Goal: Task Accomplishment & Management: Use online tool/utility

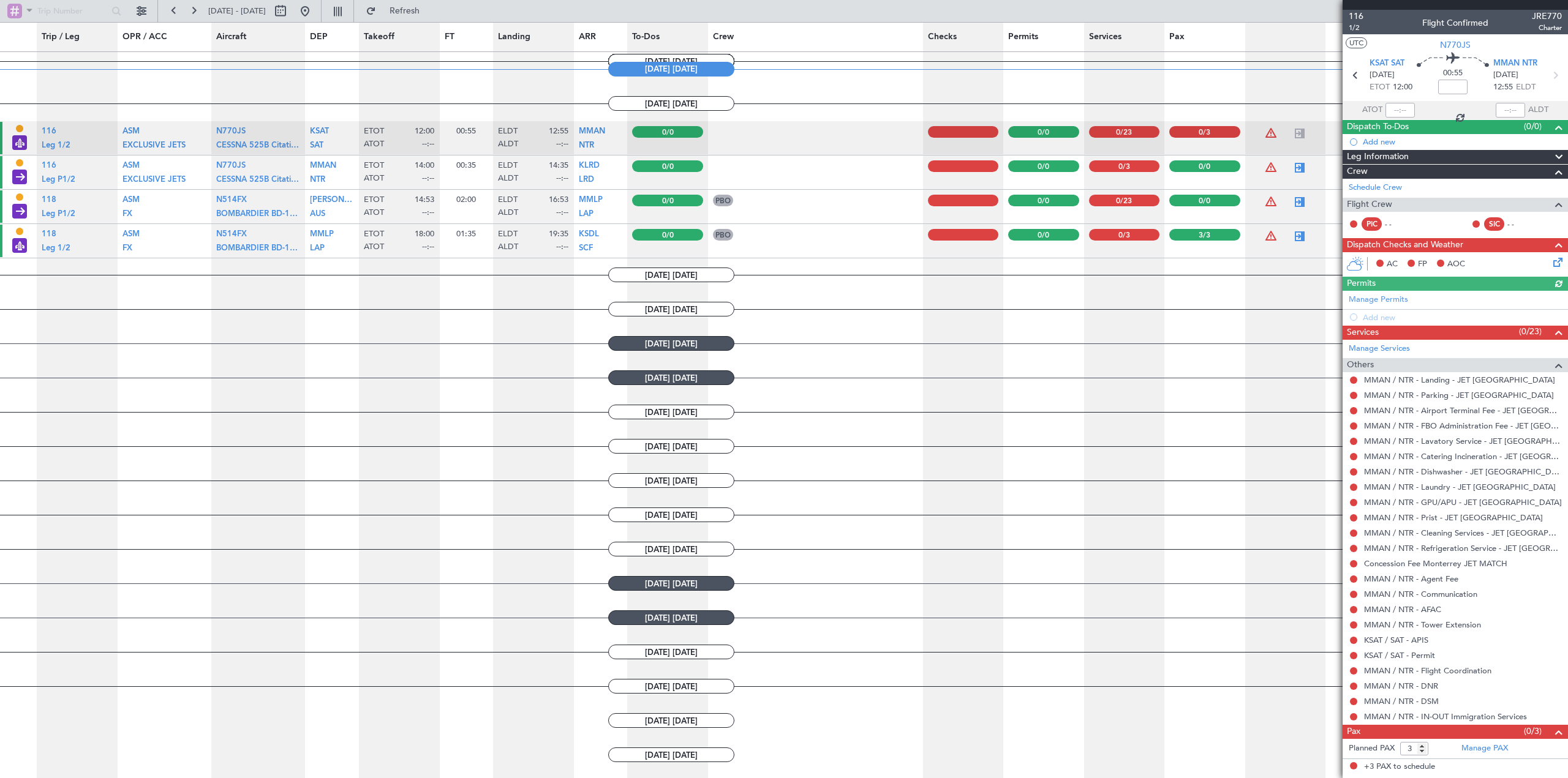
scroll to position [960, 0]
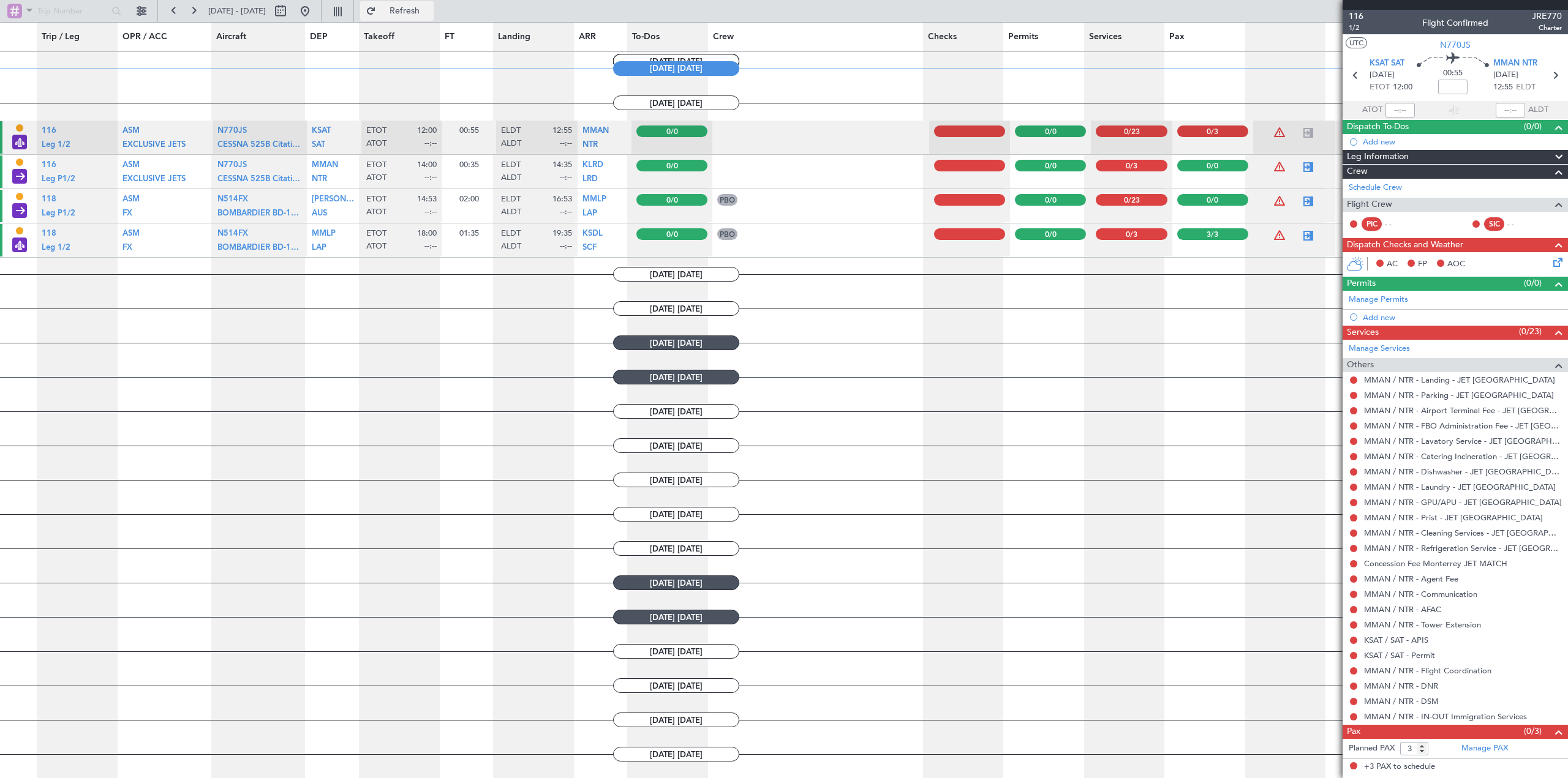
click at [414, 13] on button "Refresh" at bounding box center [396, 11] width 73 height 20
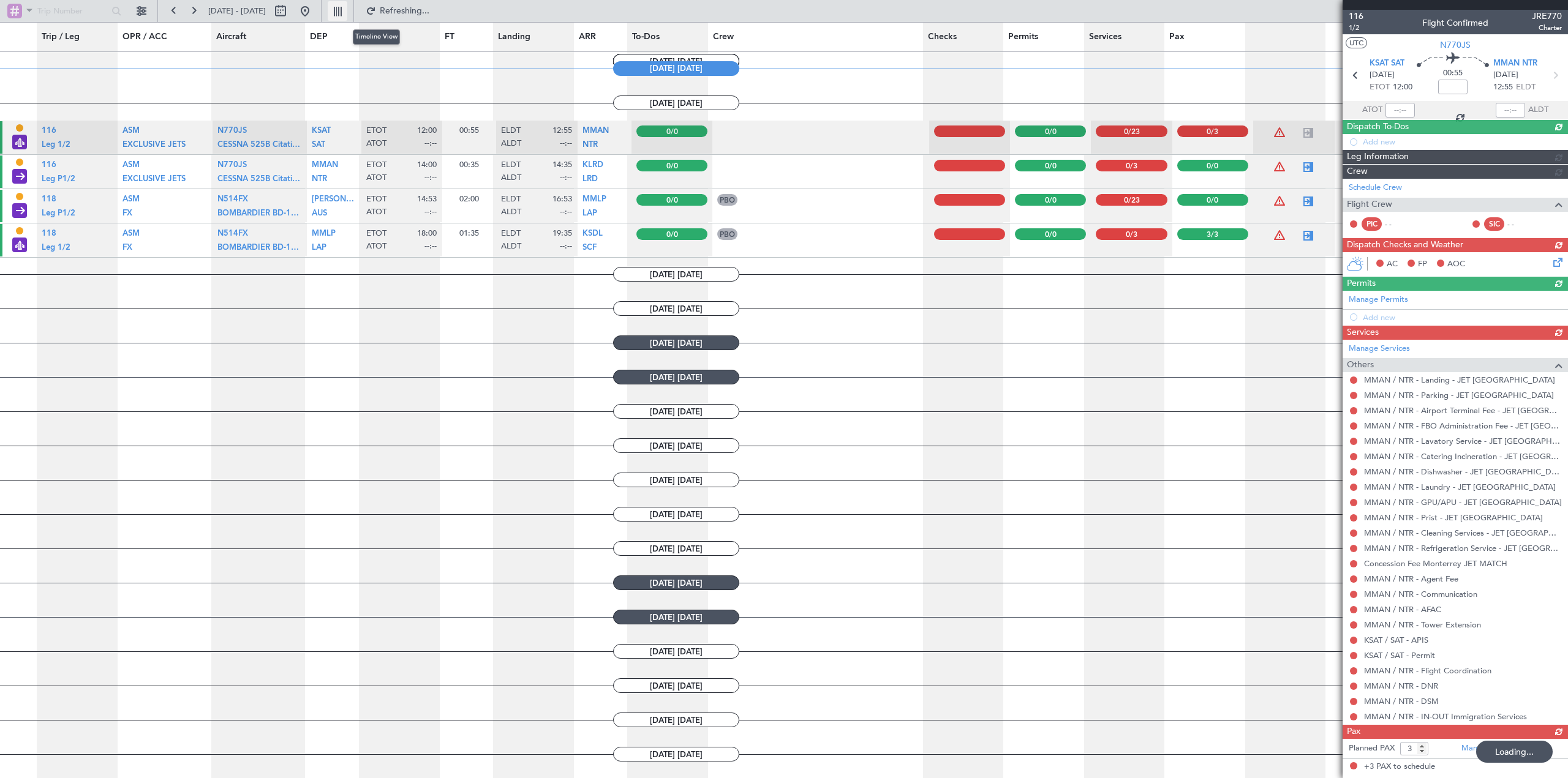
click at [347, 10] on button at bounding box center [338, 11] width 20 height 20
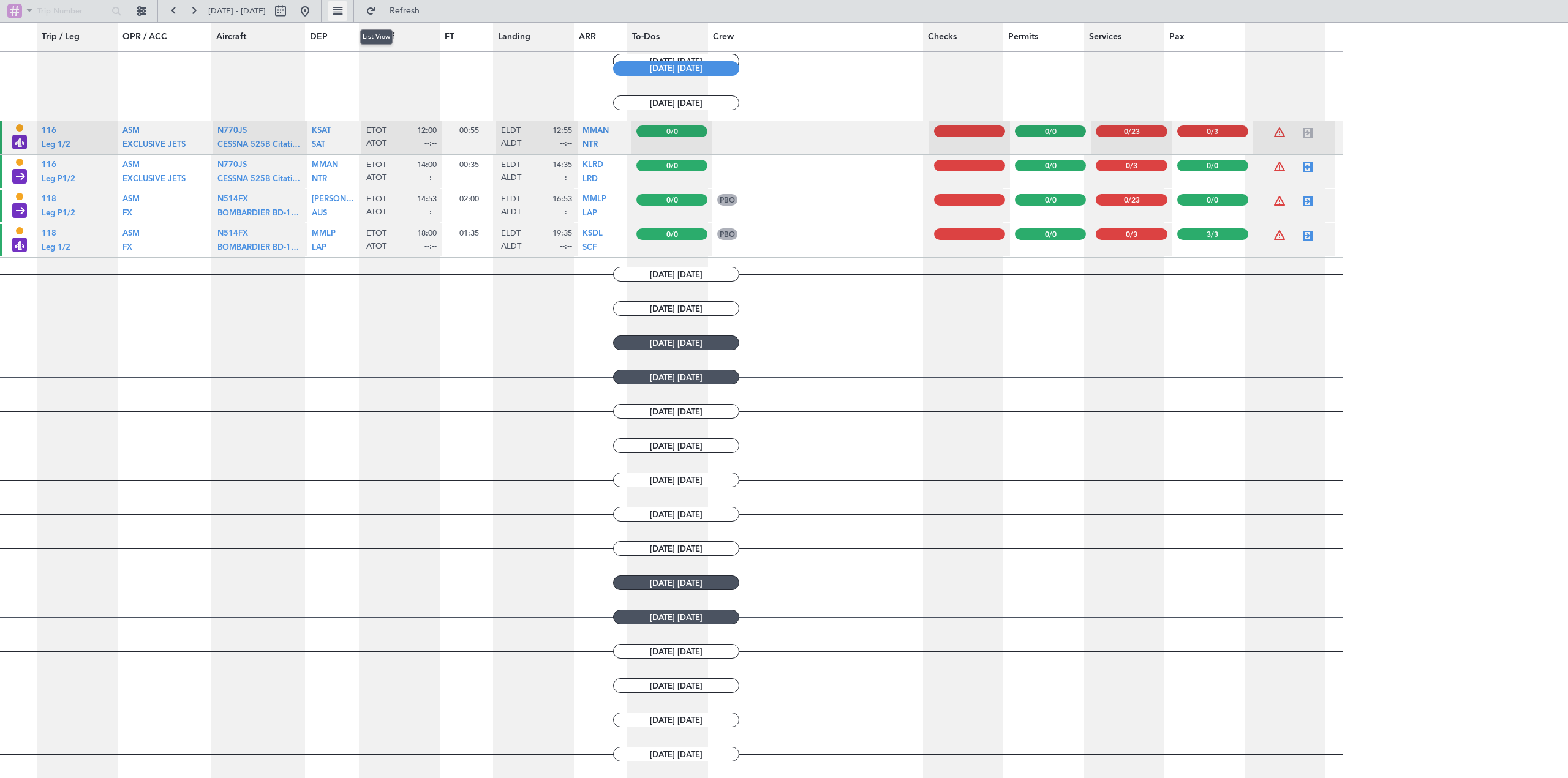
type input "0"
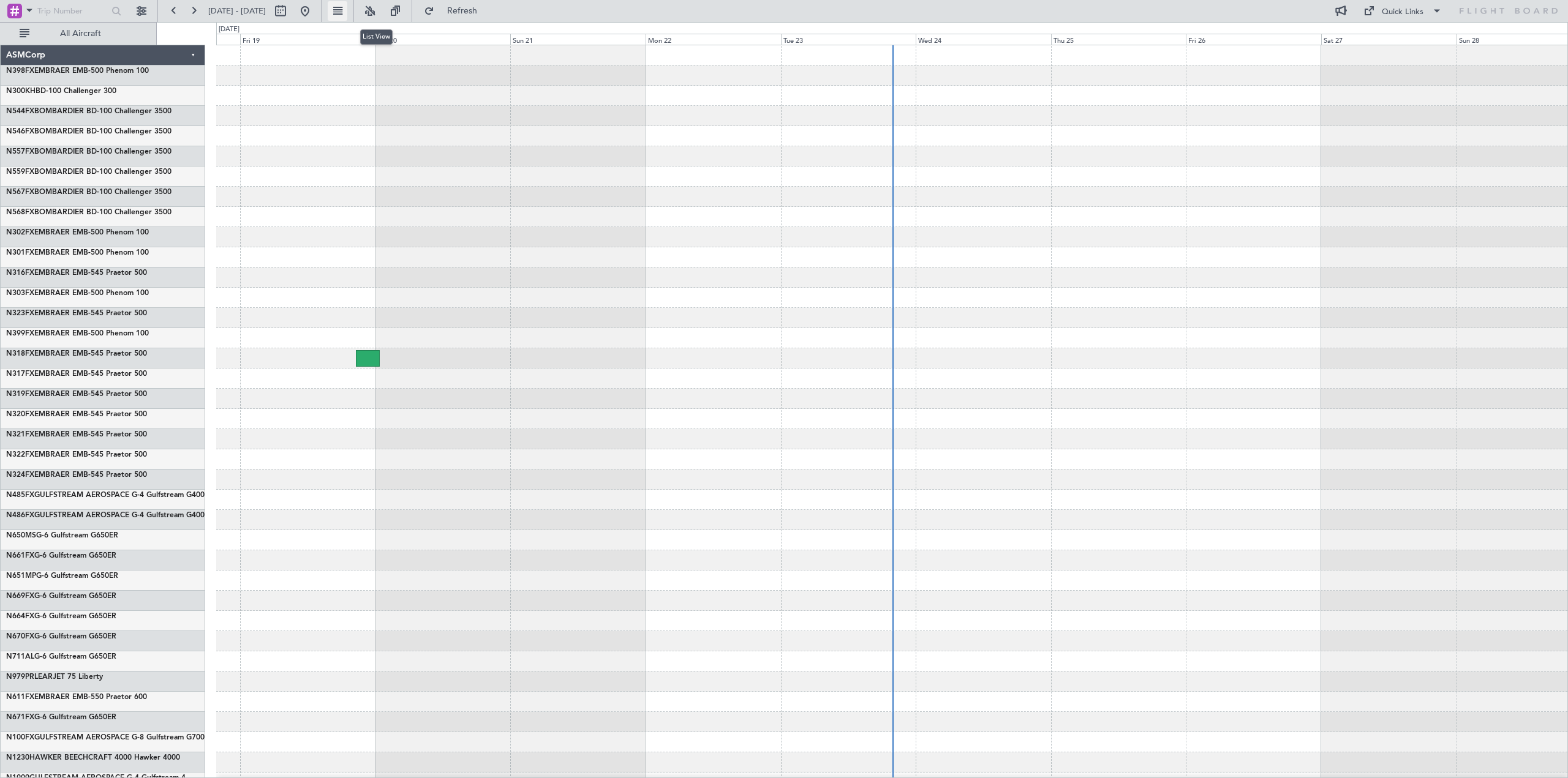
click at [347, 10] on button at bounding box center [338, 11] width 20 height 20
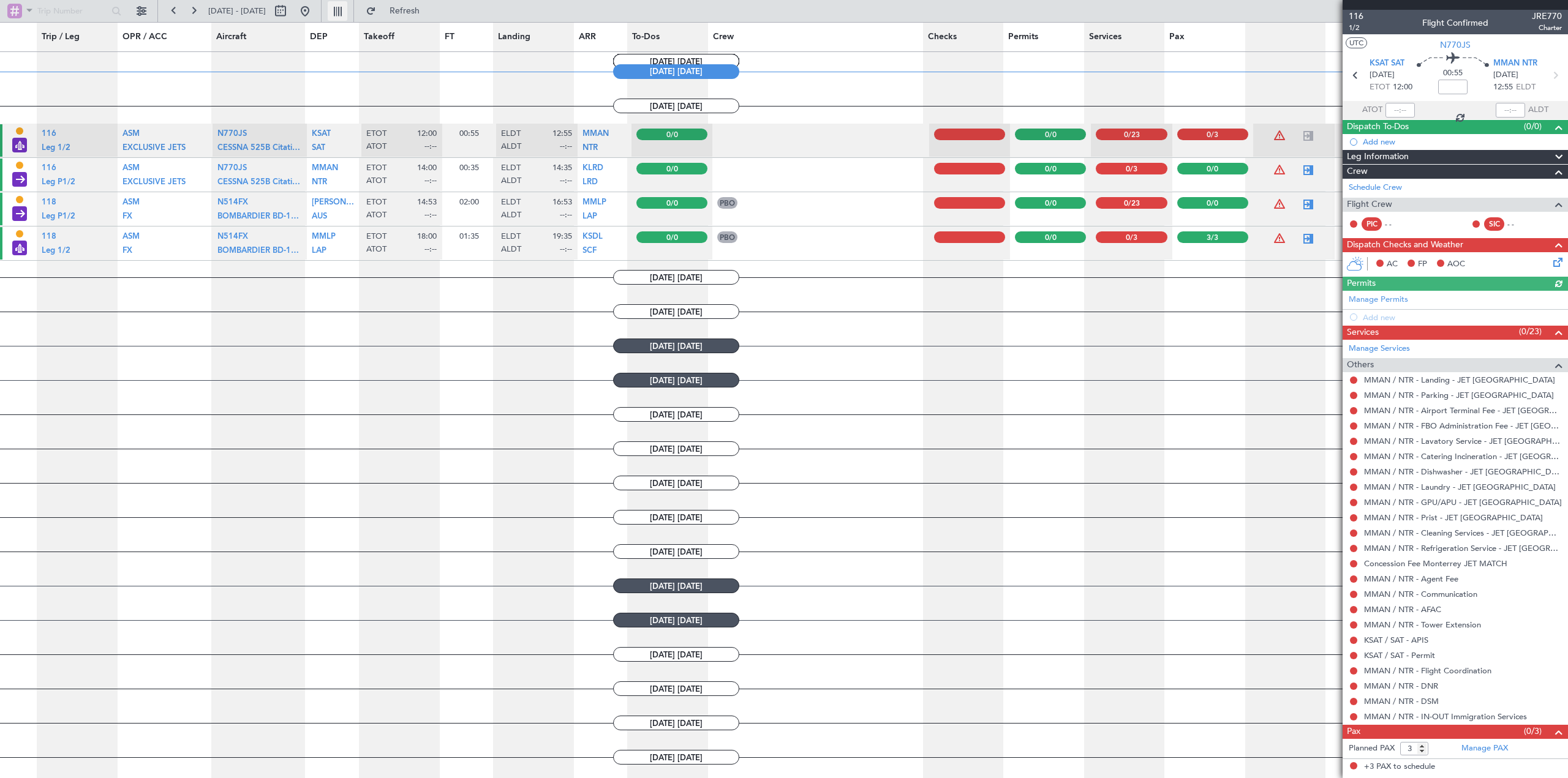
scroll to position [960, 0]
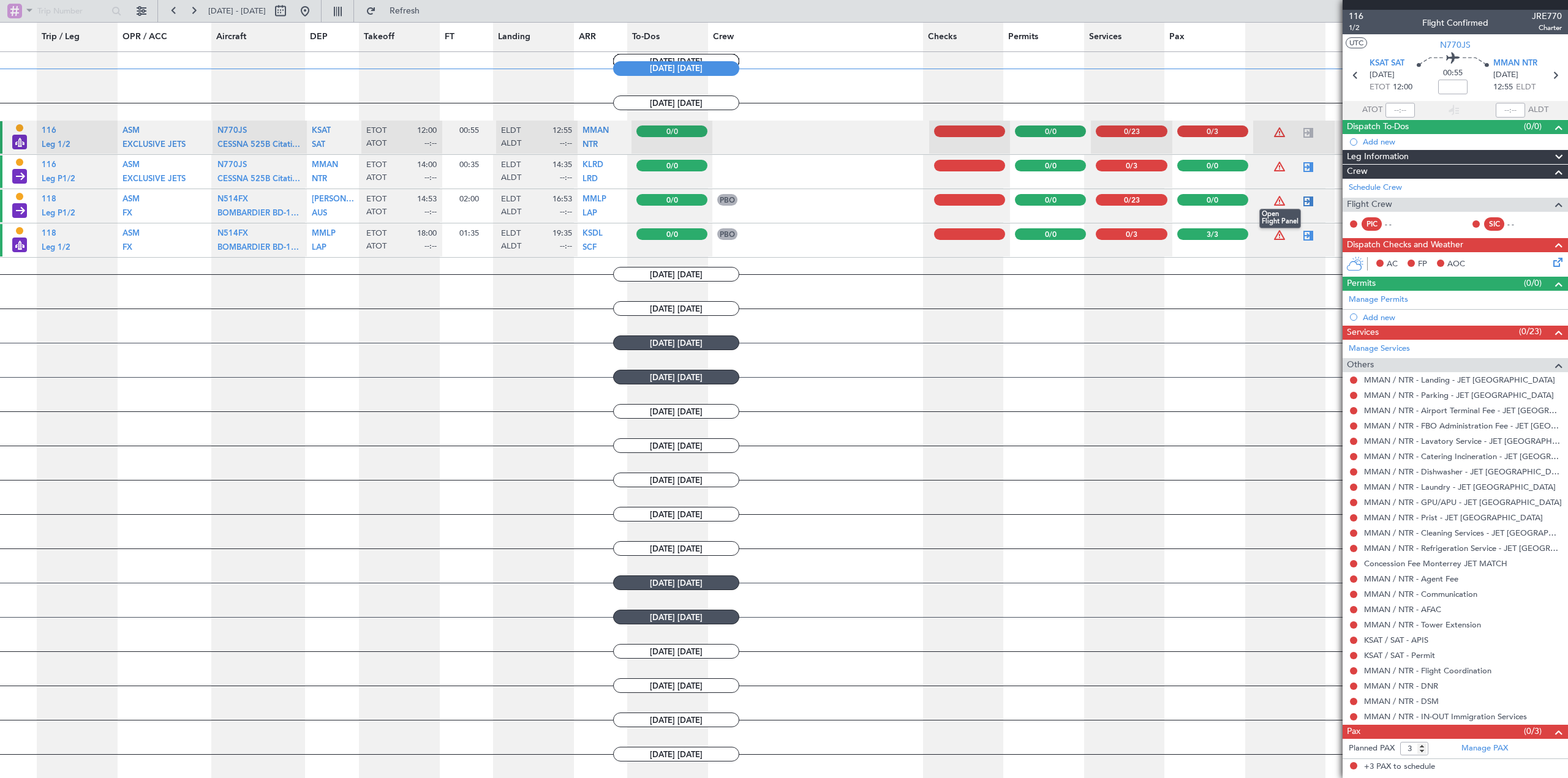
click at [1301, 203] on div at bounding box center [1308, 201] width 15 height 15
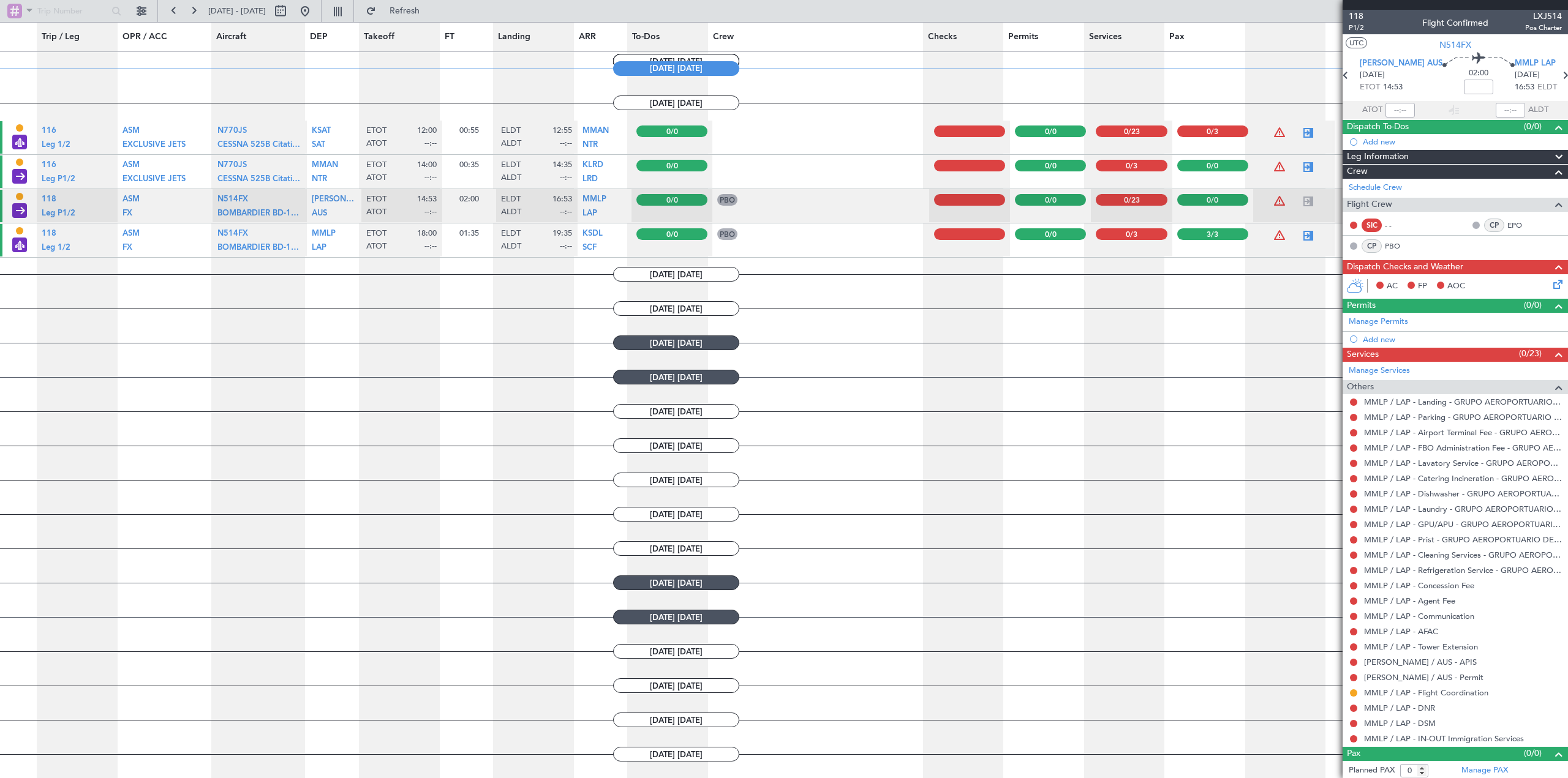
click at [1551, 284] on icon at bounding box center [1555, 282] width 10 height 10
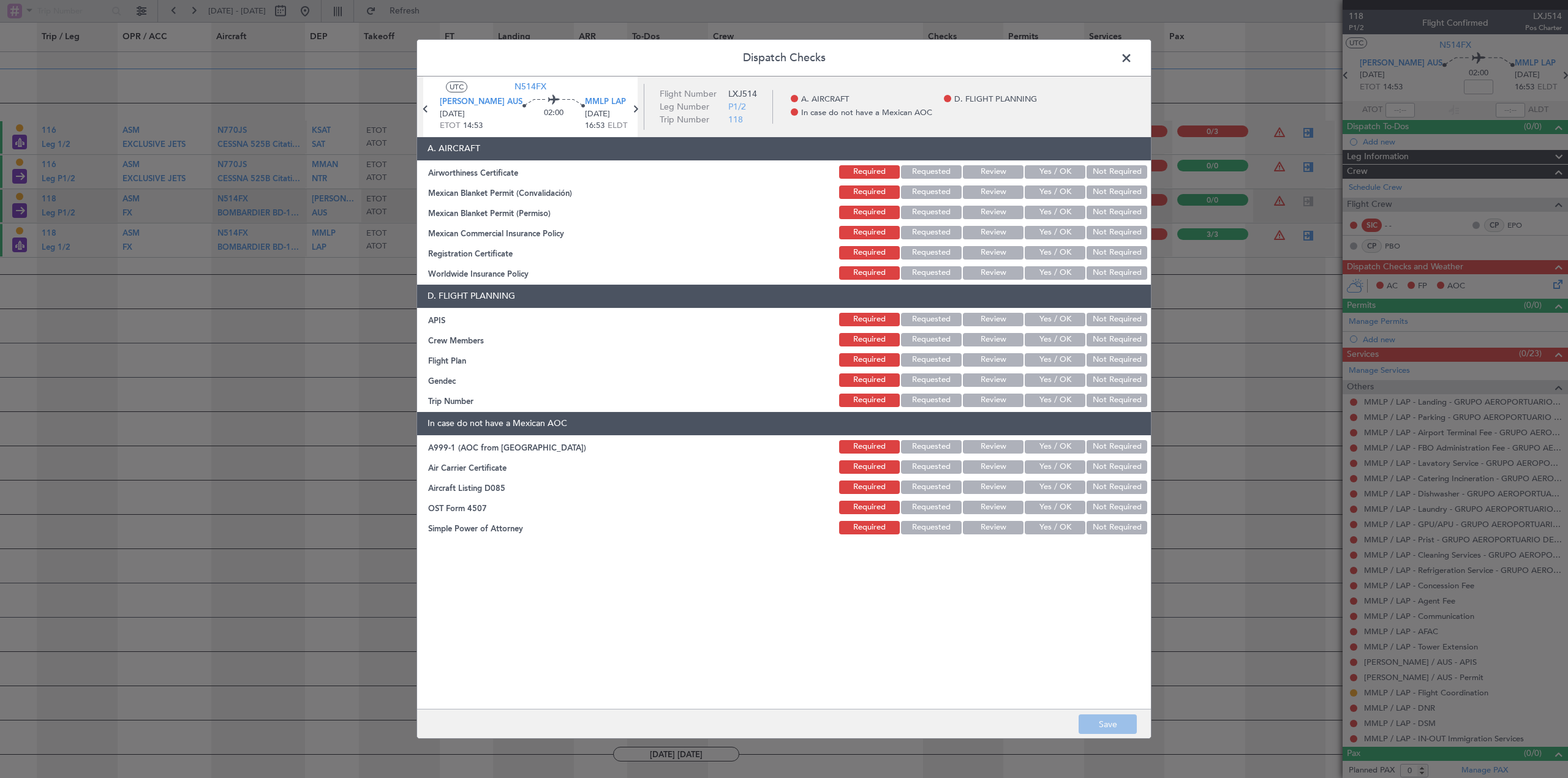
click at [1040, 171] on button "Yes / OK" at bounding box center [1055, 172] width 61 height 13
click at [1046, 187] on button "Yes / OK" at bounding box center [1055, 192] width 61 height 13
click at [1049, 210] on button "Yes / OK" at bounding box center [1055, 212] width 61 height 13
click at [1052, 227] on button "Yes / OK" at bounding box center [1055, 232] width 61 height 13
click at [1053, 245] on div "Yes / OK" at bounding box center [1053, 253] width 62 height 17
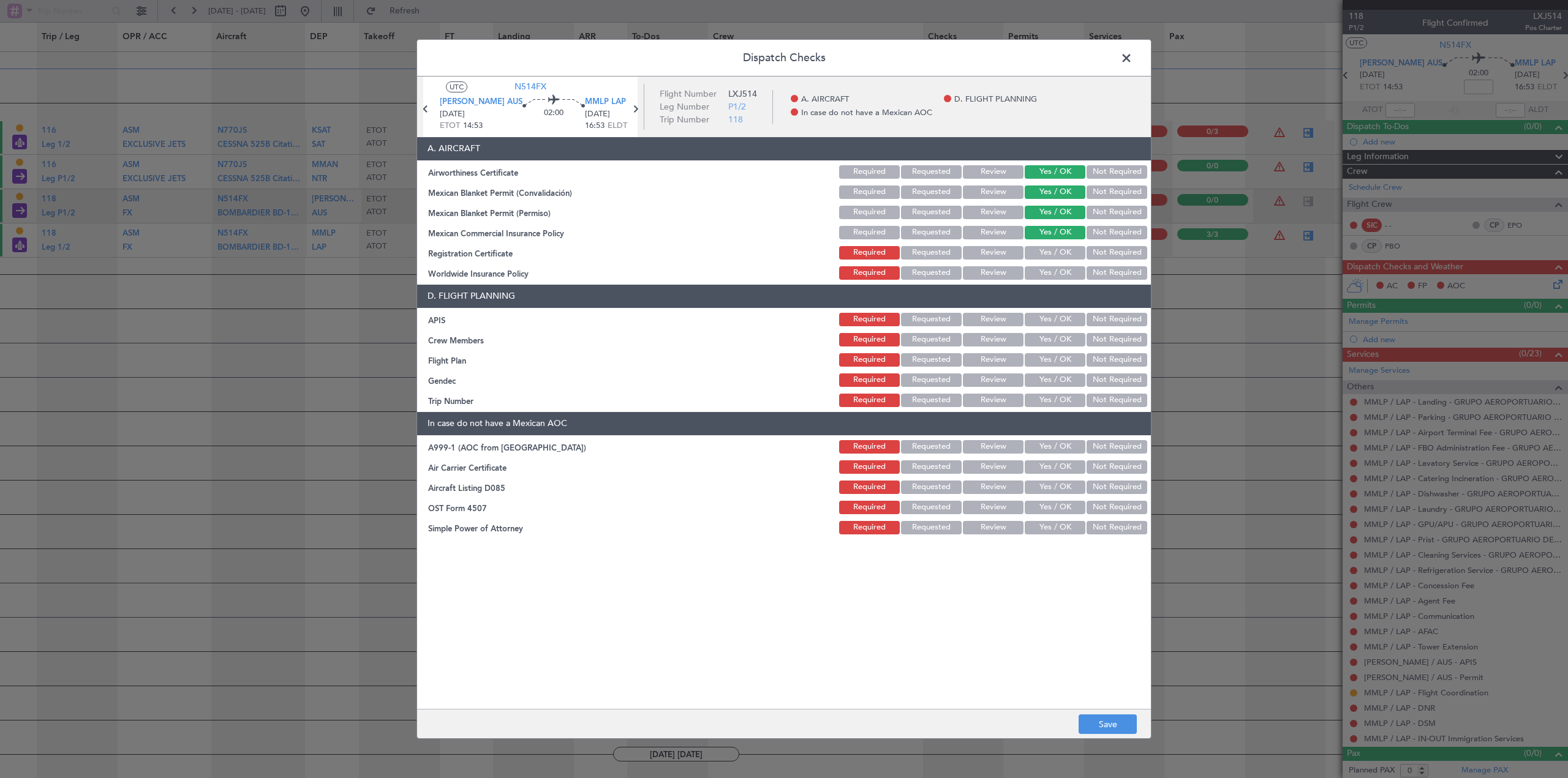
click at [1053, 250] on button "Yes / OK" at bounding box center [1055, 252] width 61 height 13
click at [1051, 266] on button "Yes / OK" at bounding box center [1055, 273] width 61 height 13
click at [1095, 269] on button "Not Required" at bounding box center [1116, 273] width 61 height 13
click at [1043, 318] on button "Yes / OK" at bounding box center [1055, 319] width 61 height 13
click at [1046, 338] on button "Yes / OK" at bounding box center [1055, 340] width 61 height 13
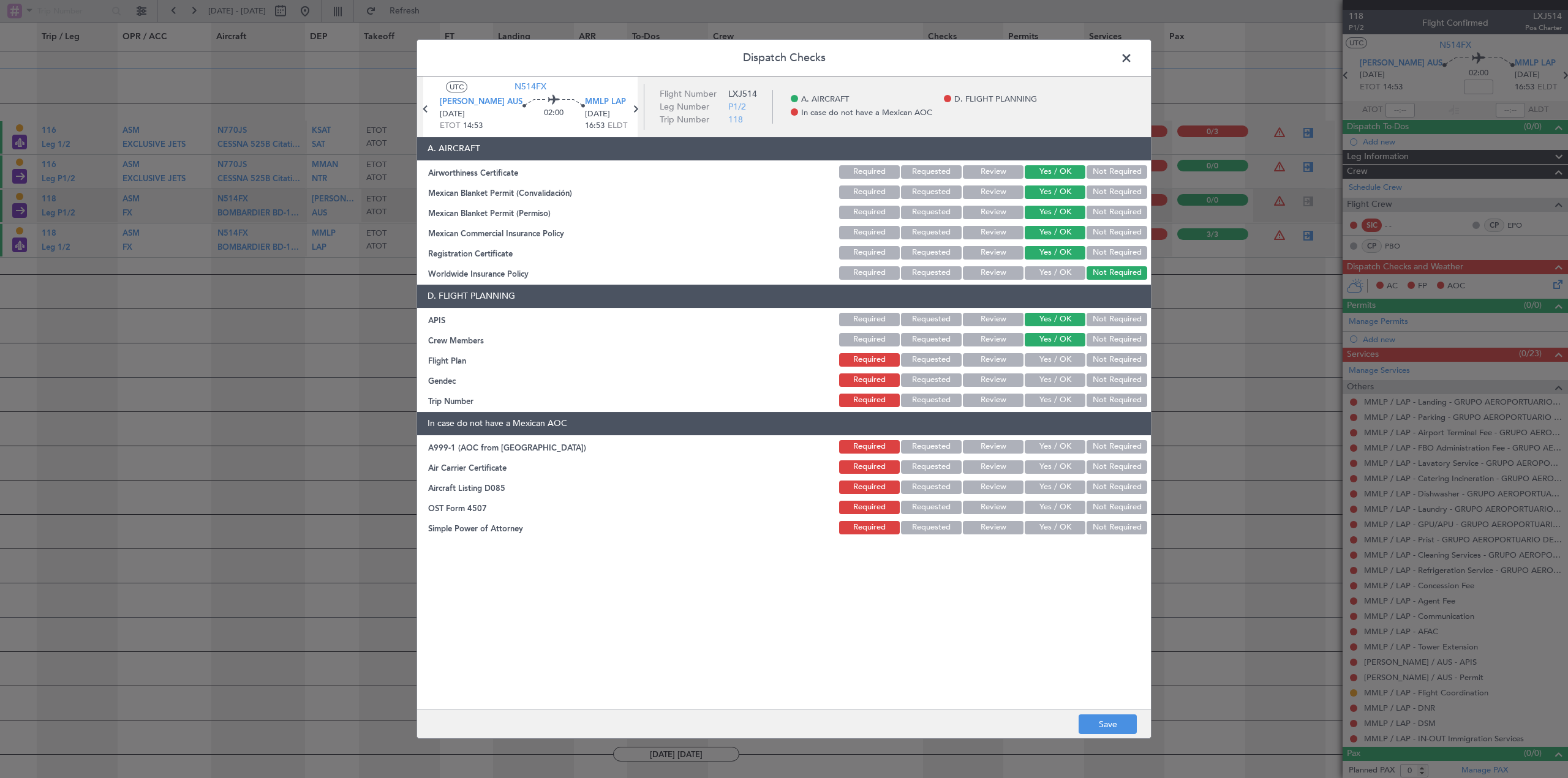
click at [1109, 361] on button "Not Required" at bounding box center [1116, 359] width 61 height 13
click at [1064, 380] on button "Yes / OK" at bounding box center [1055, 380] width 61 height 13
click at [1062, 401] on button "Yes / OK" at bounding box center [1055, 400] width 61 height 13
click at [1107, 448] on button "Not Required" at bounding box center [1116, 447] width 61 height 13
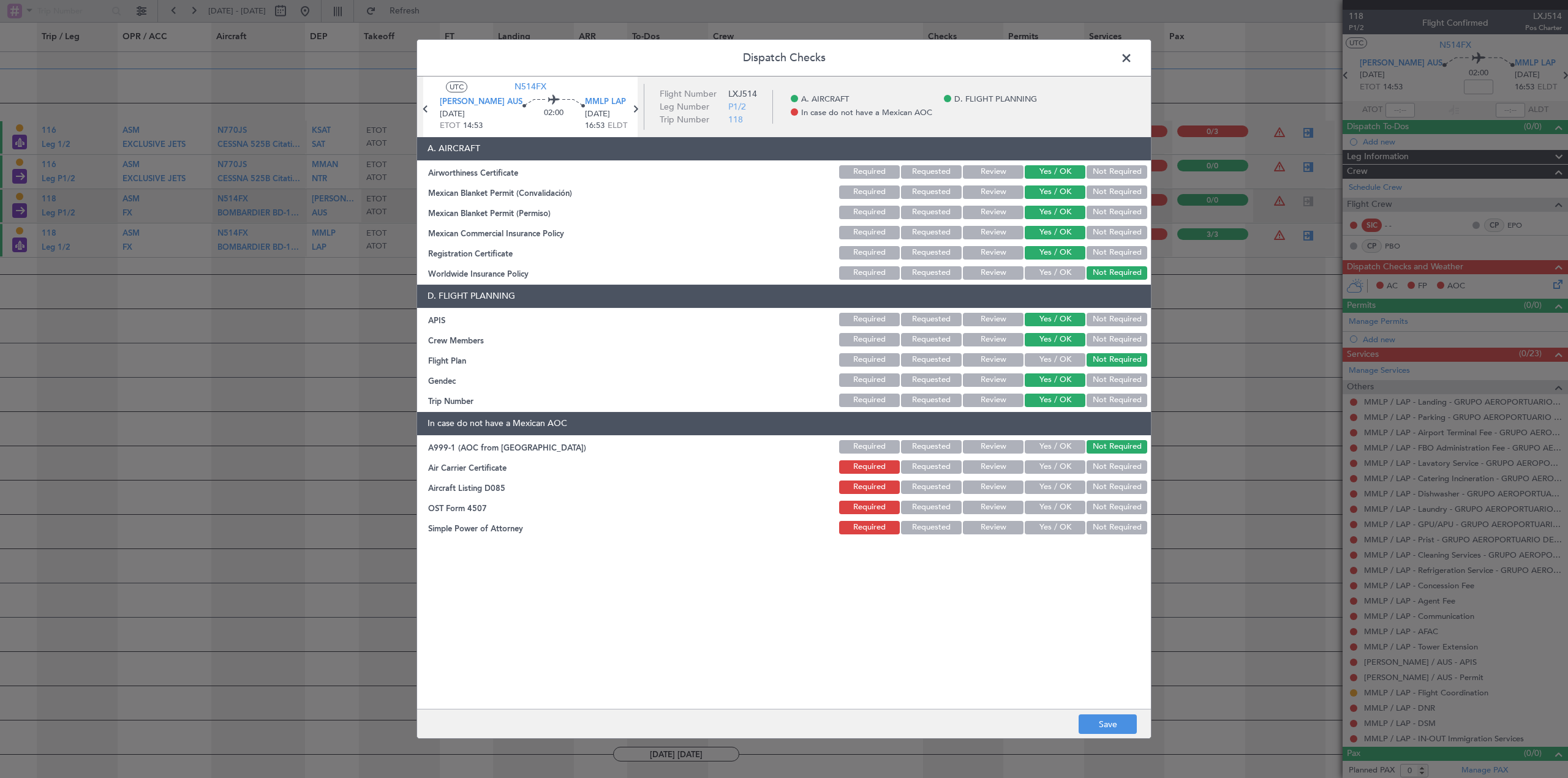
click at [1109, 470] on button "Not Required" at bounding box center [1116, 467] width 61 height 13
click at [1112, 483] on button "Not Required" at bounding box center [1116, 487] width 61 height 13
click at [1112, 505] on button "Not Required" at bounding box center [1116, 507] width 61 height 13
click at [1114, 531] on button "Not Required" at bounding box center [1116, 527] width 61 height 13
click at [1113, 729] on button "Save" at bounding box center [1107, 724] width 58 height 20
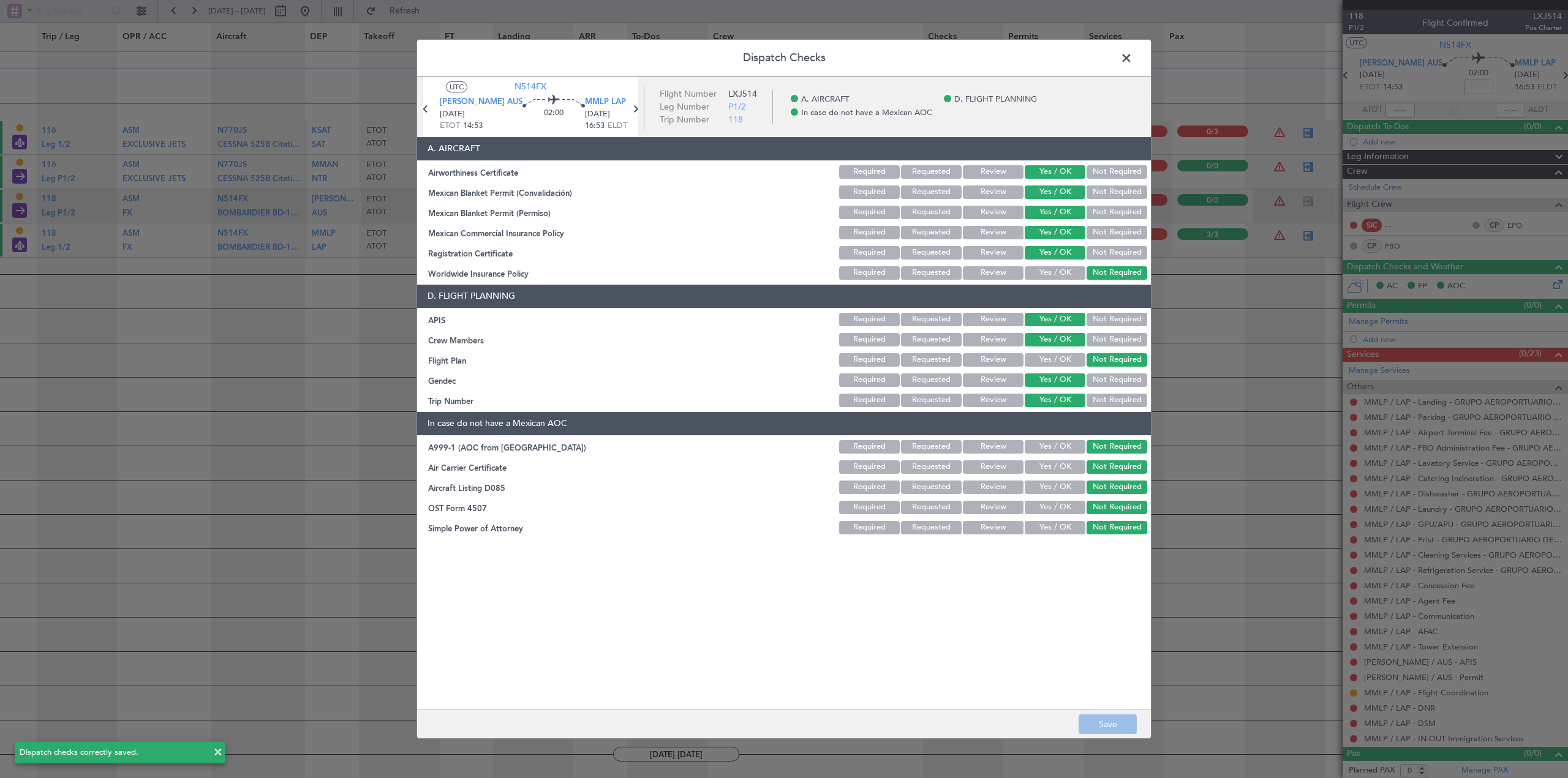
click at [1132, 57] on span at bounding box center [1132, 61] width 0 height 24
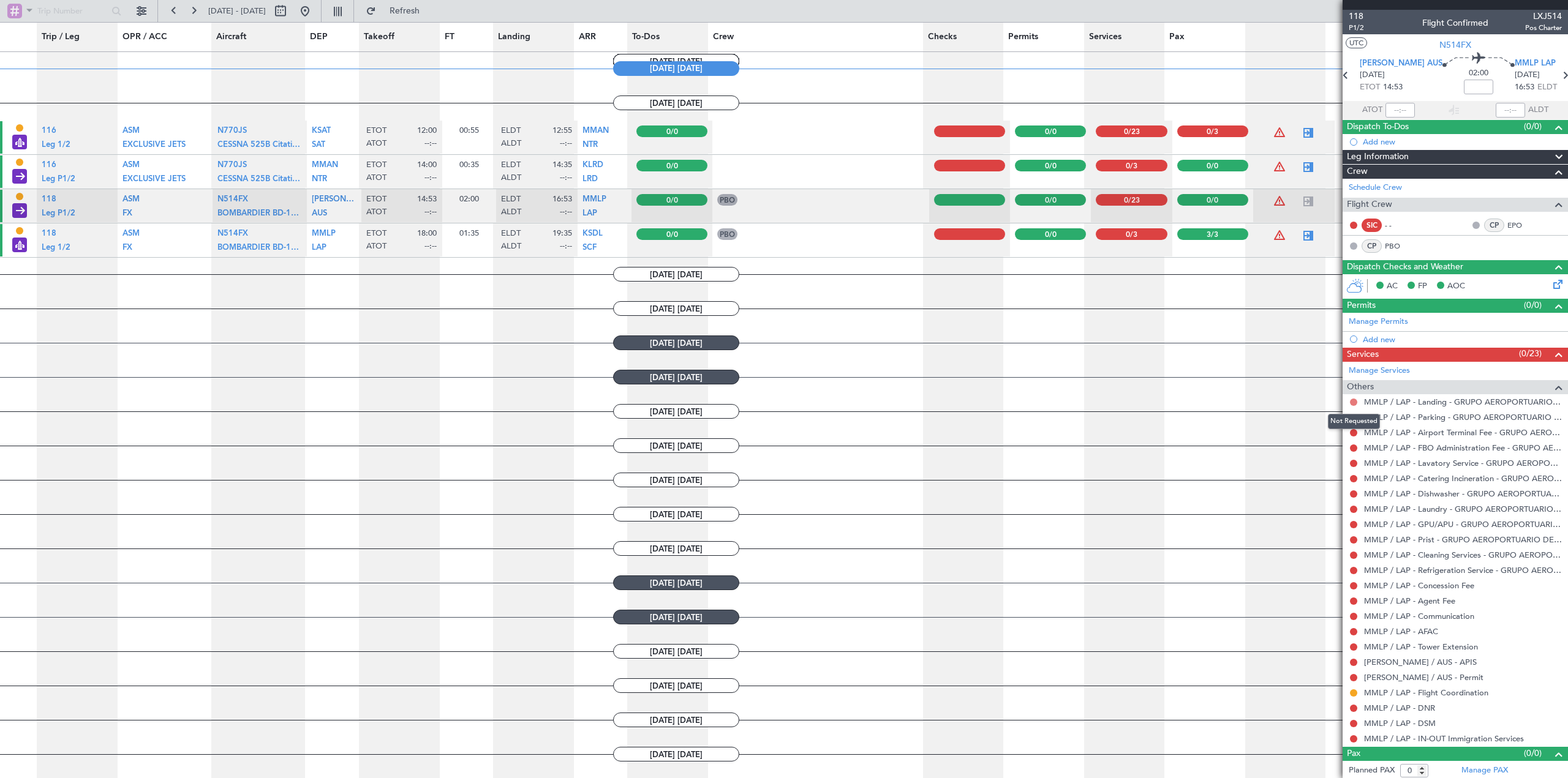
click at [1354, 403] on button at bounding box center [1353, 402] width 8 height 8
click at [1342, 544] on li "Confirmed" at bounding box center [1353, 548] width 141 height 18
click at [1353, 414] on button at bounding box center [1353, 417] width 8 height 8
click at [1335, 561] on span "Confirmed" at bounding box center [1318, 563] width 38 height 13
click at [1354, 434] on button at bounding box center [1353, 433] width 8 height 8
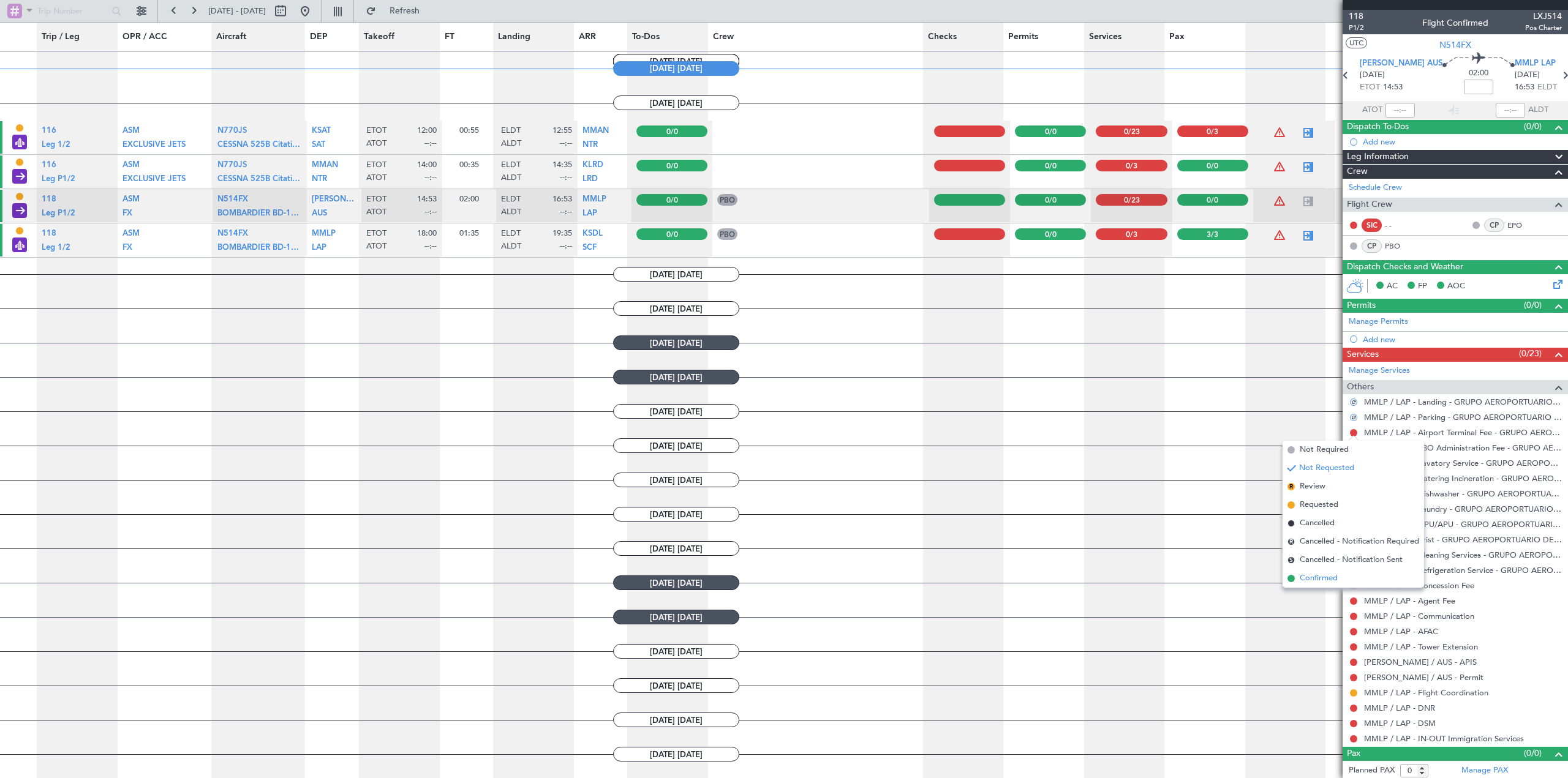
click at [1333, 579] on span "Confirmed" at bounding box center [1318, 579] width 38 height 13
click at [1355, 449] on button at bounding box center [1353, 448] width 8 height 8
click at [1335, 590] on span "Confirmed" at bounding box center [1318, 594] width 38 height 13
click at [1352, 464] on button at bounding box center [1353, 463] width 8 height 8
click at [1332, 605] on span "Confirmed" at bounding box center [1318, 610] width 38 height 13
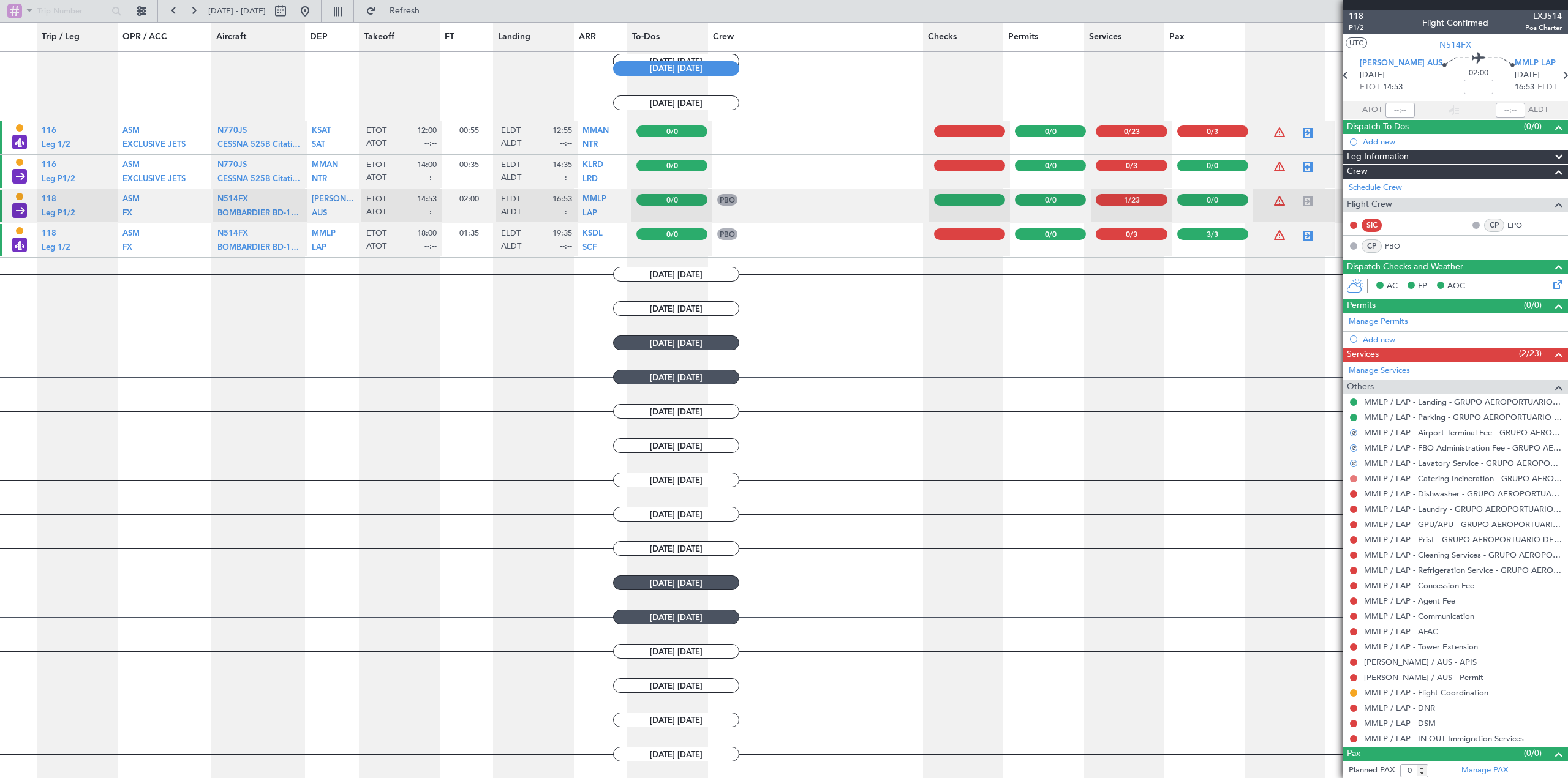
click at [1352, 477] on button at bounding box center [1353, 479] width 8 height 8
click at [1338, 624] on li "Confirmed" at bounding box center [1353, 624] width 141 height 18
click at [1355, 494] on button at bounding box center [1353, 494] width 8 height 8
click at [1352, 637] on li "Confirmed" at bounding box center [1353, 640] width 141 height 18
click at [1353, 507] on button at bounding box center [1353, 510] width 8 height 8
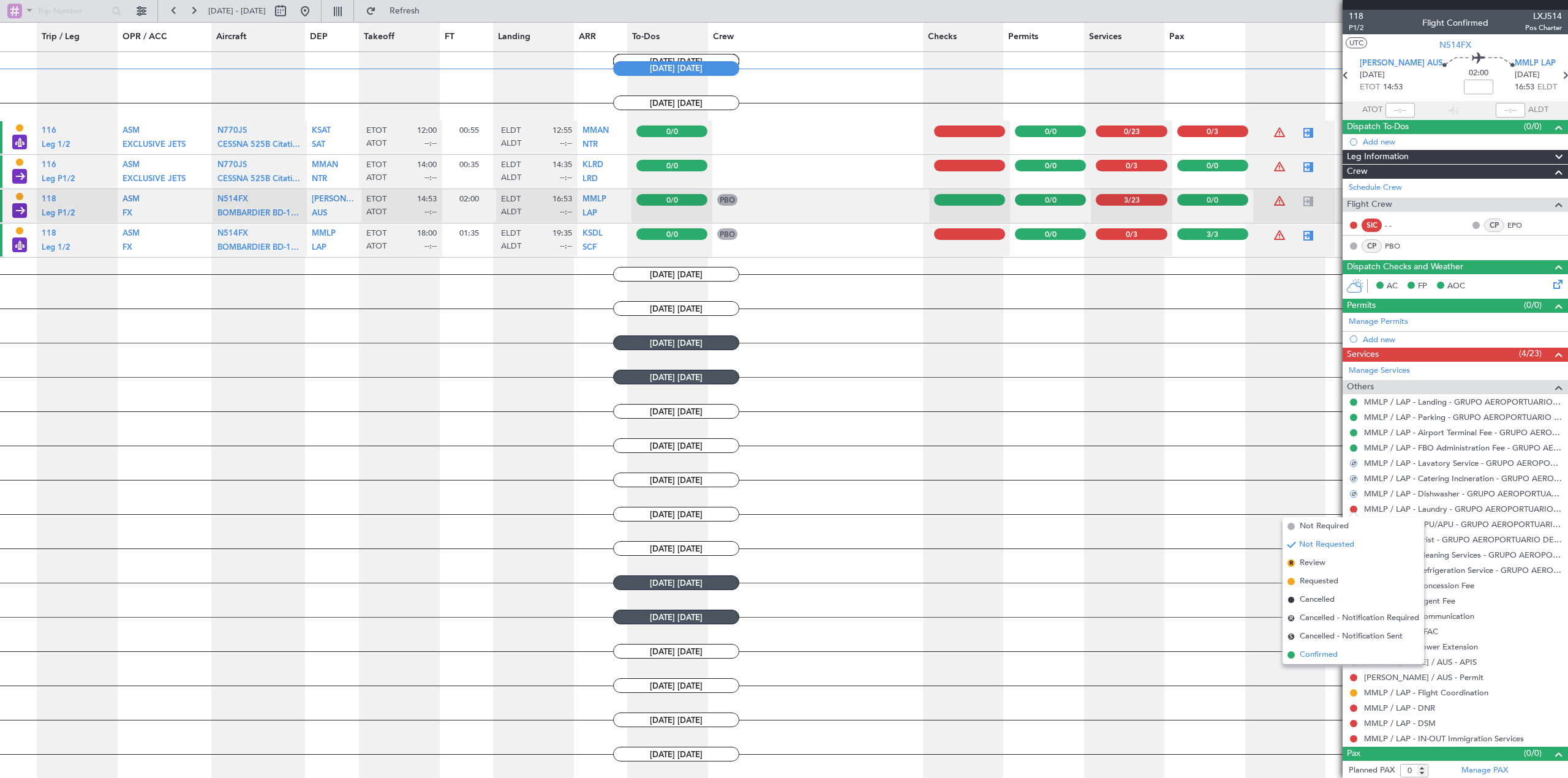
click at [1329, 653] on span "Confirmed" at bounding box center [1318, 656] width 38 height 13
click at [1355, 526] on button at bounding box center [1353, 524] width 8 height 8
click at [1327, 669] on span "Confirmed" at bounding box center [1318, 670] width 38 height 13
click at [1351, 539] on button at bounding box center [1353, 540] width 8 height 8
click at [1337, 682] on span "Confirmed" at bounding box center [1318, 686] width 38 height 13
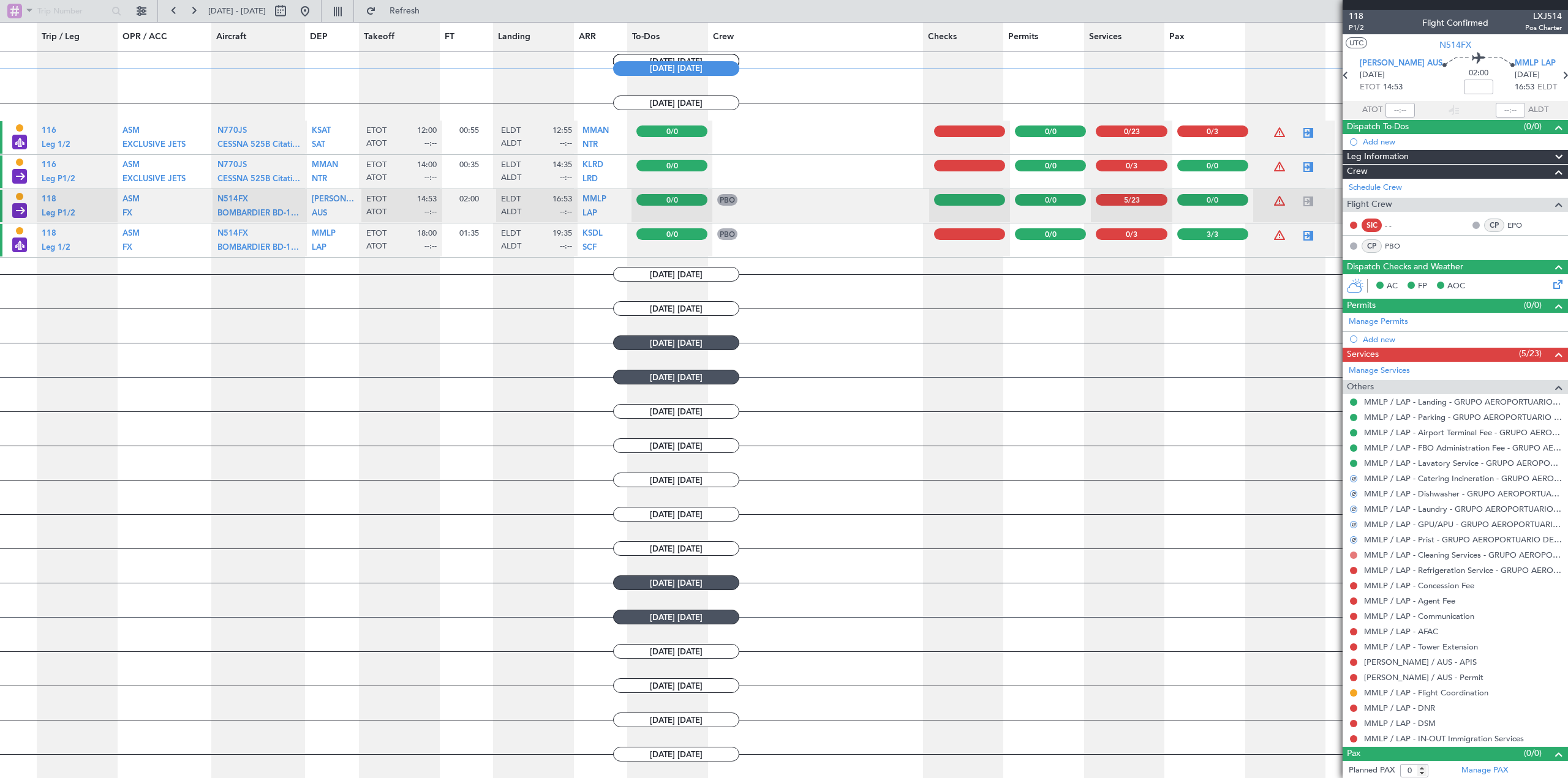
click at [1355, 555] on button at bounding box center [1353, 555] width 8 height 8
click at [1326, 698] on span "Confirmed" at bounding box center [1318, 701] width 38 height 13
click at [1353, 571] on button at bounding box center [1353, 570] width 8 height 8
click at [1343, 714] on li "Confirmed" at bounding box center [1353, 716] width 141 height 18
click at [1354, 589] on mat-tooltip-component "Not Requested" at bounding box center [1353, 605] width 69 height 32
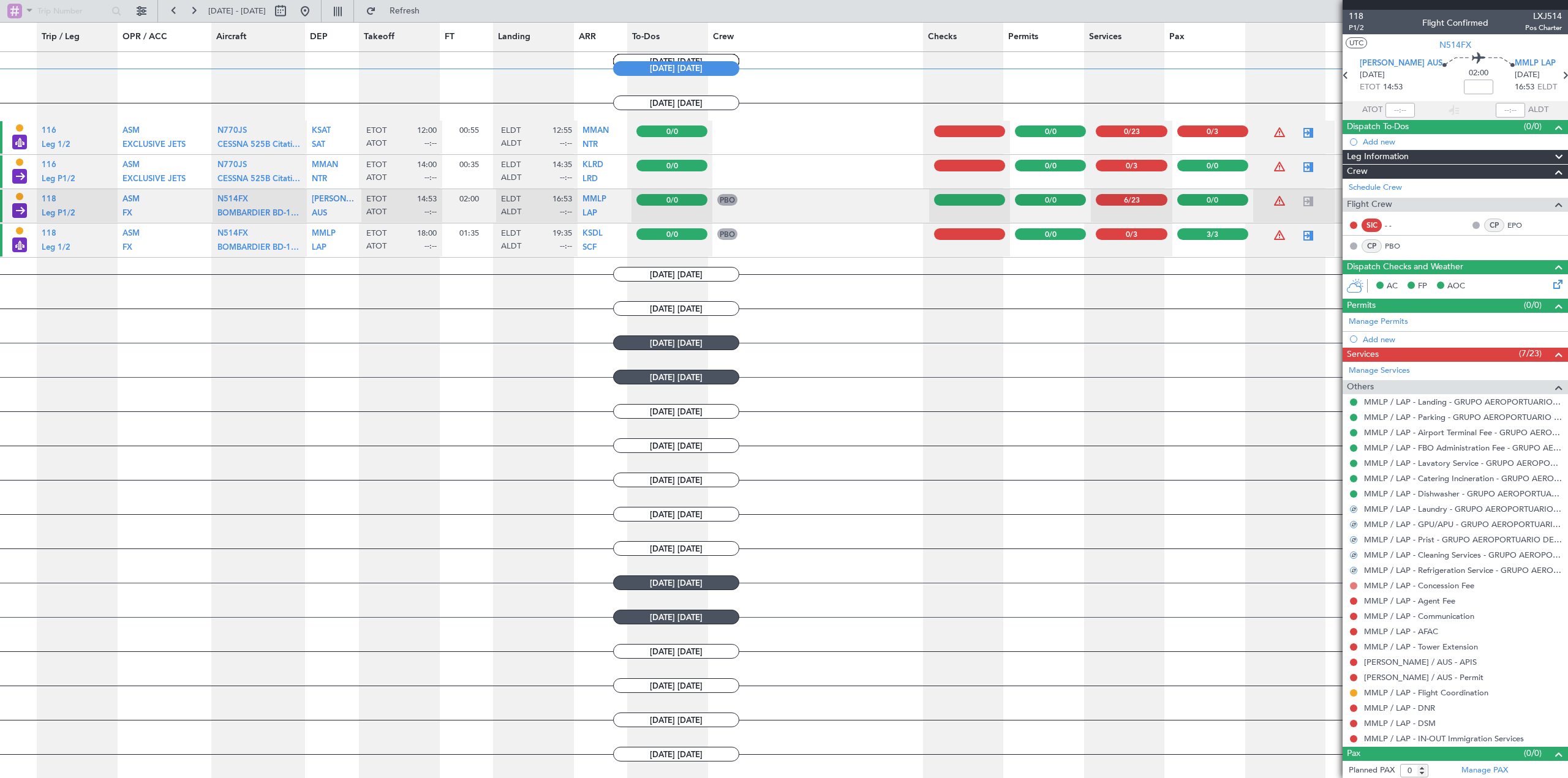
click at [1351, 585] on button at bounding box center [1353, 586] width 8 height 8
click at [1331, 732] on span "Confirmed" at bounding box center [1318, 732] width 38 height 13
click at [1353, 598] on button at bounding box center [1353, 601] width 8 height 8
click at [1337, 751] on span "Confirmed" at bounding box center [1318, 747] width 38 height 13
click at [1351, 616] on button at bounding box center [1353, 617] width 8 height 8
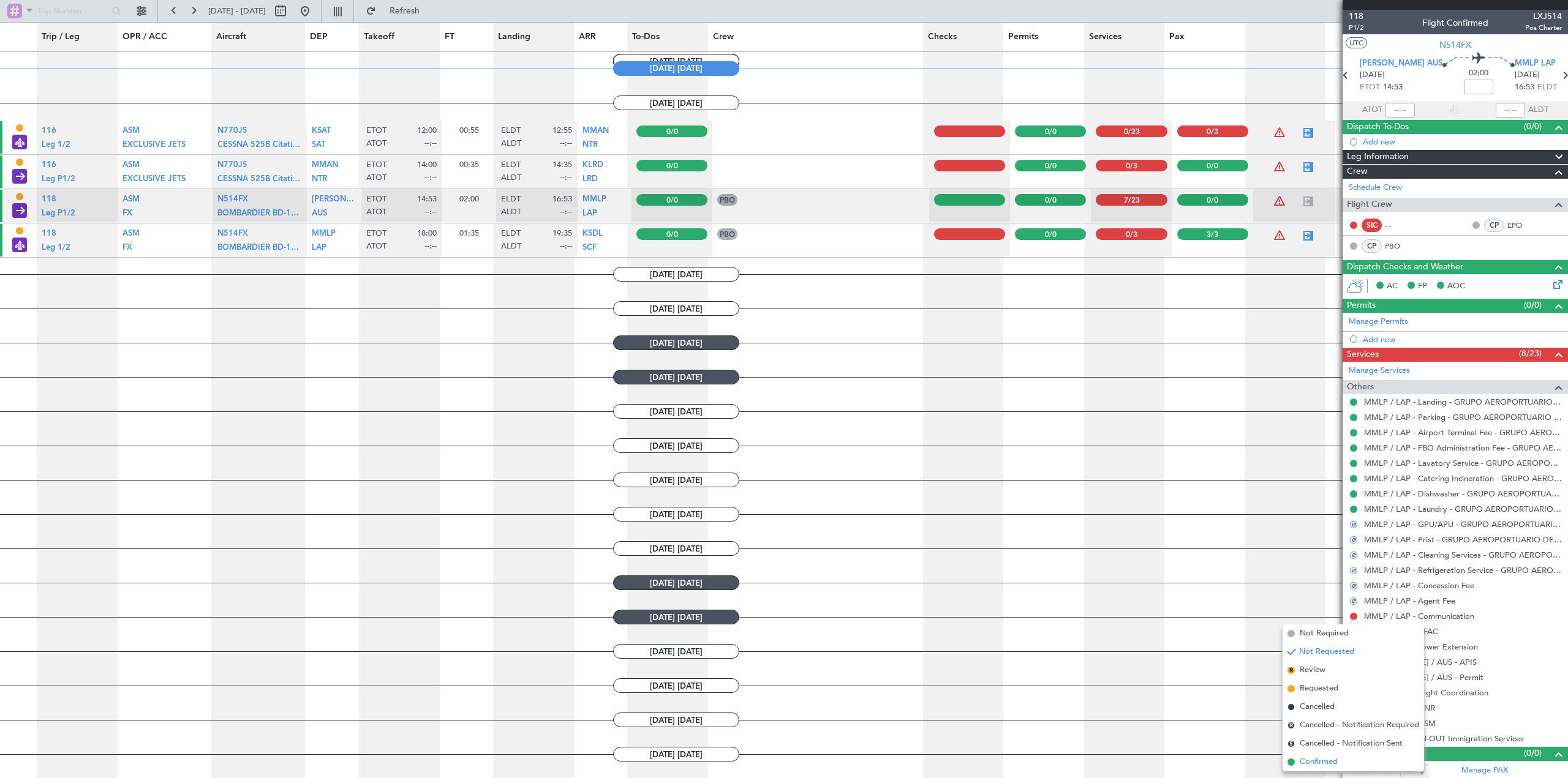
click at [1339, 756] on li "Confirmed" at bounding box center [1353, 762] width 141 height 18
click at [1355, 633] on button at bounding box center [1353, 632] width 8 height 8
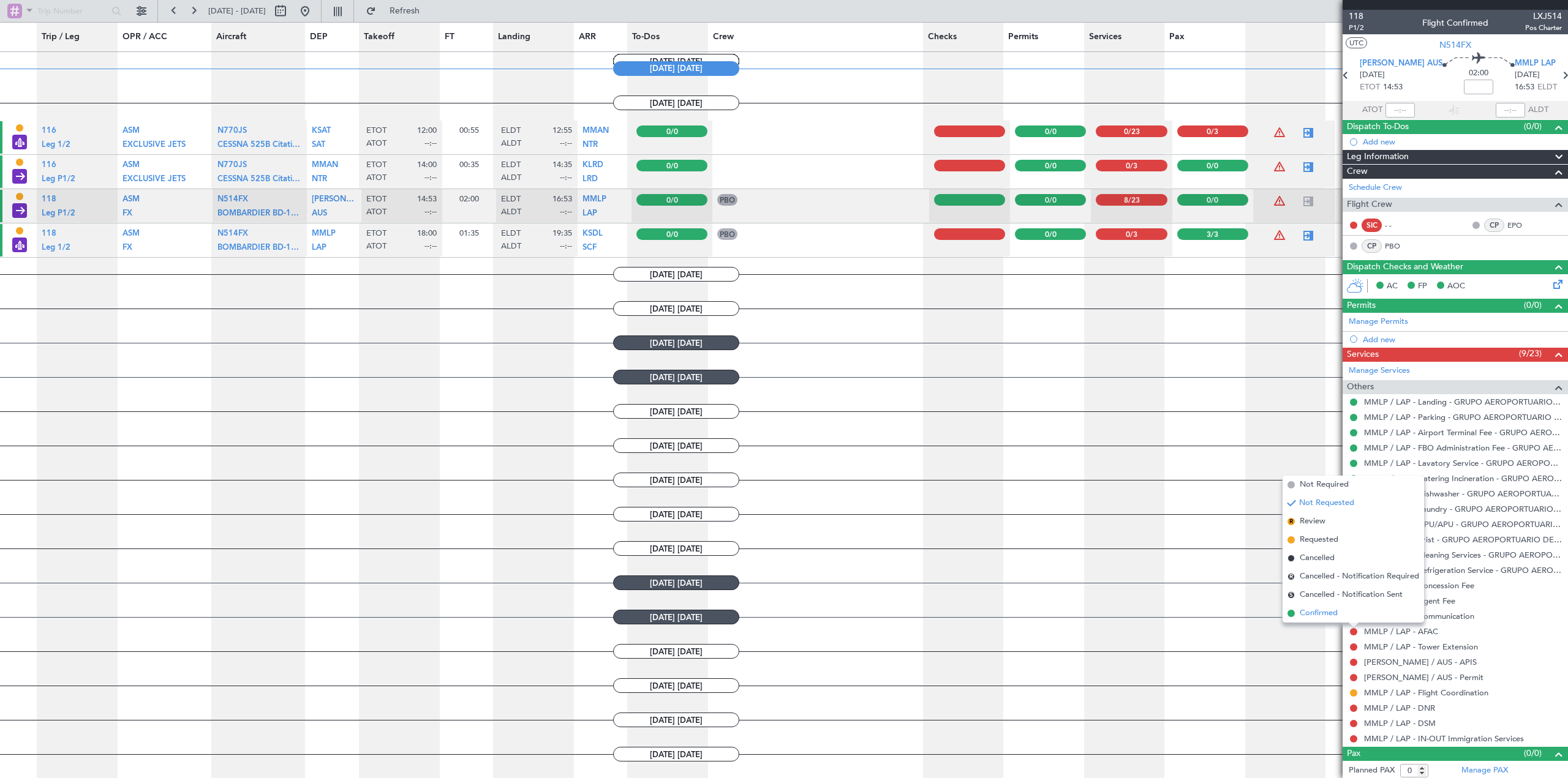
click at [1313, 614] on span "Confirmed" at bounding box center [1318, 614] width 38 height 13
click at [1351, 646] on button at bounding box center [1353, 647] width 8 height 8
click at [1306, 631] on span "Confirmed" at bounding box center [1318, 629] width 38 height 13
click at [1356, 664] on button at bounding box center [1353, 663] width 8 height 8
click at [1321, 637] on li "Confirmed" at bounding box center [1353, 644] width 141 height 18
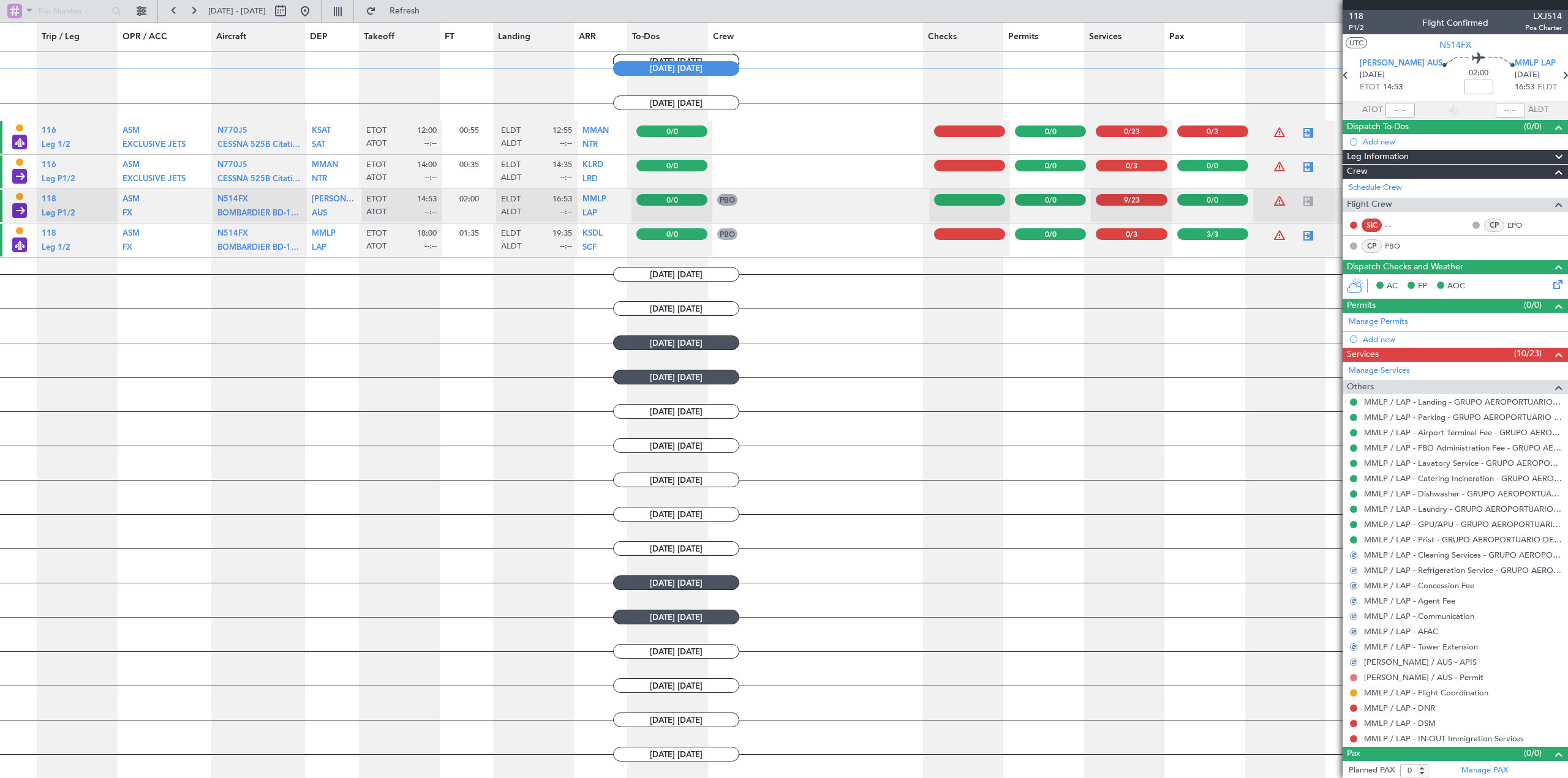
click at [1354, 674] on button at bounding box center [1353, 677] width 8 height 8
click at [1315, 656] on span "Confirmed" at bounding box center [1318, 660] width 38 height 13
click at [1351, 693] on button at bounding box center [1353, 693] width 8 height 8
click at [1328, 677] on span "Confirmed" at bounding box center [1318, 675] width 38 height 13
click at [1355, 709] on button at bounding box center [1353, 708] width 8 height 8
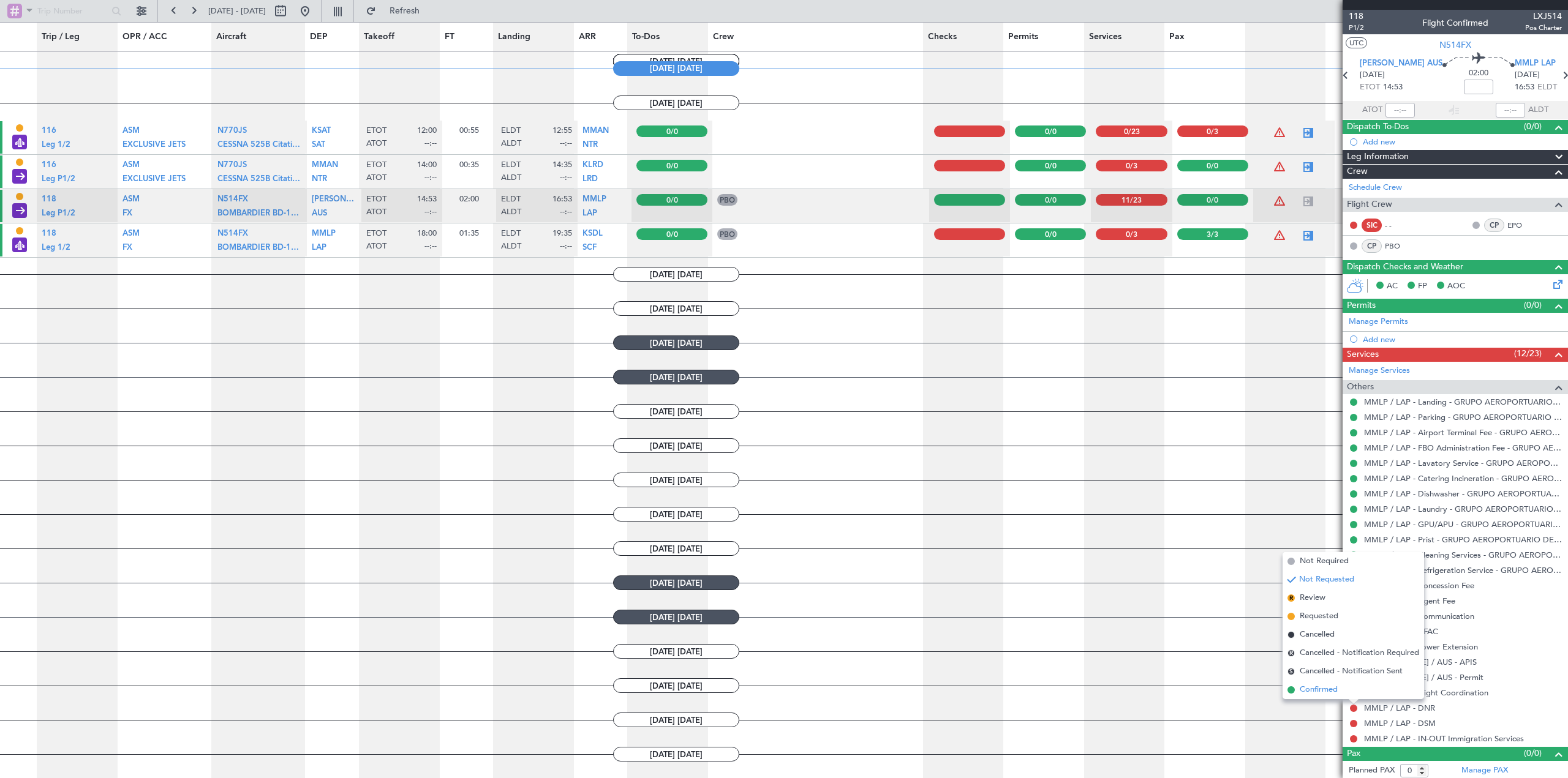
click at [1322, 693] on span "Confirmed" at bounding box center [1318, 690] width 38 height 13
click at [1353, 723] on button at bounding box center [1353, 723] width 8 height 8
click at [1314, 703] on span "Confirmed" at bounding box center [1318, 705] width 38 height 13
click at [1354, 740] on button at bounding box center [1353, 739] width 8 height 8
click at [1307, 716] on span "Confirmed" at bounding box center [1318, 721] width 38 height 13
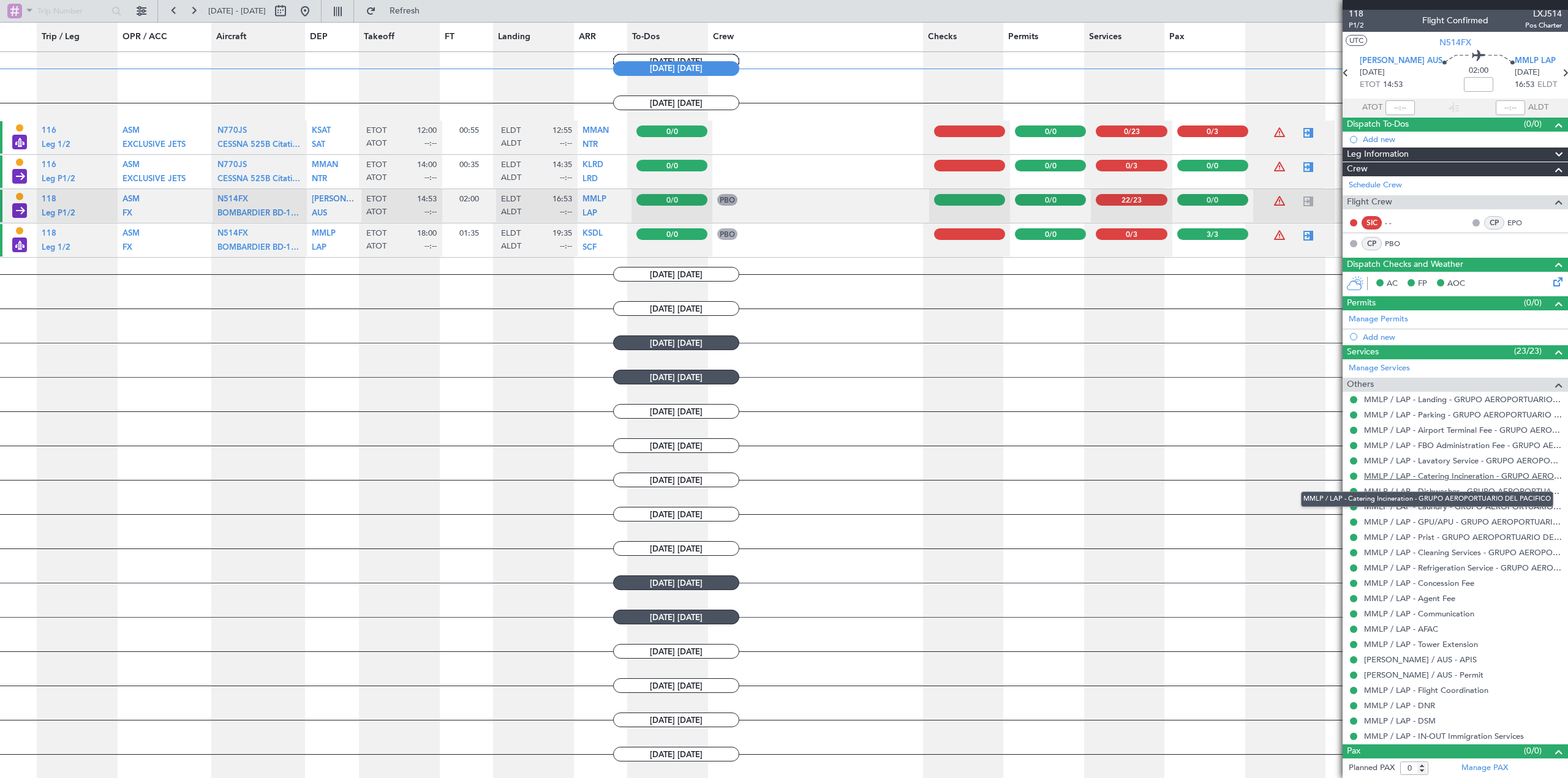
scroll to position [0, 0]
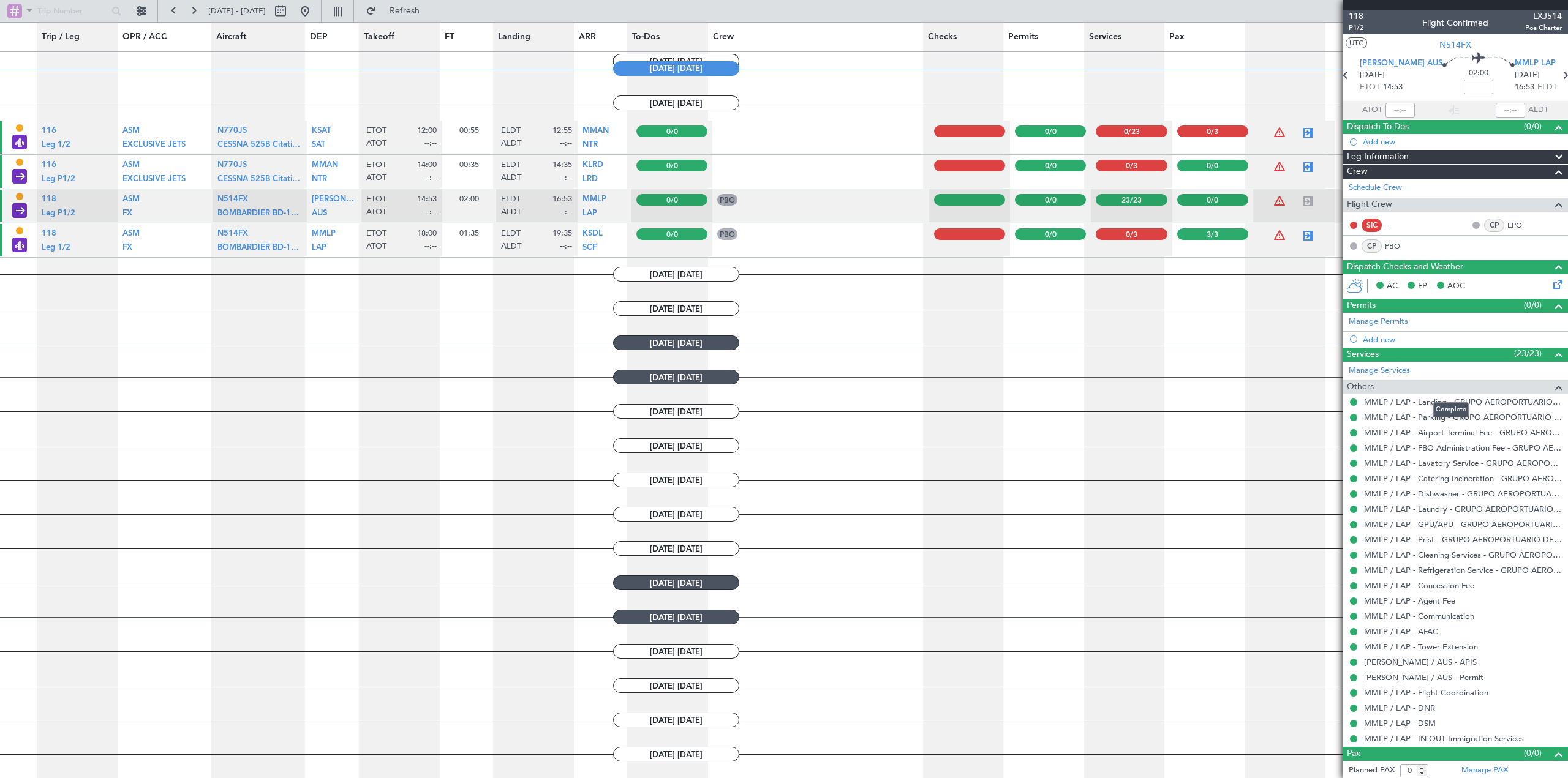
click at [1551, 389] on span at bounding box center [1558, 387] width 15 height 15
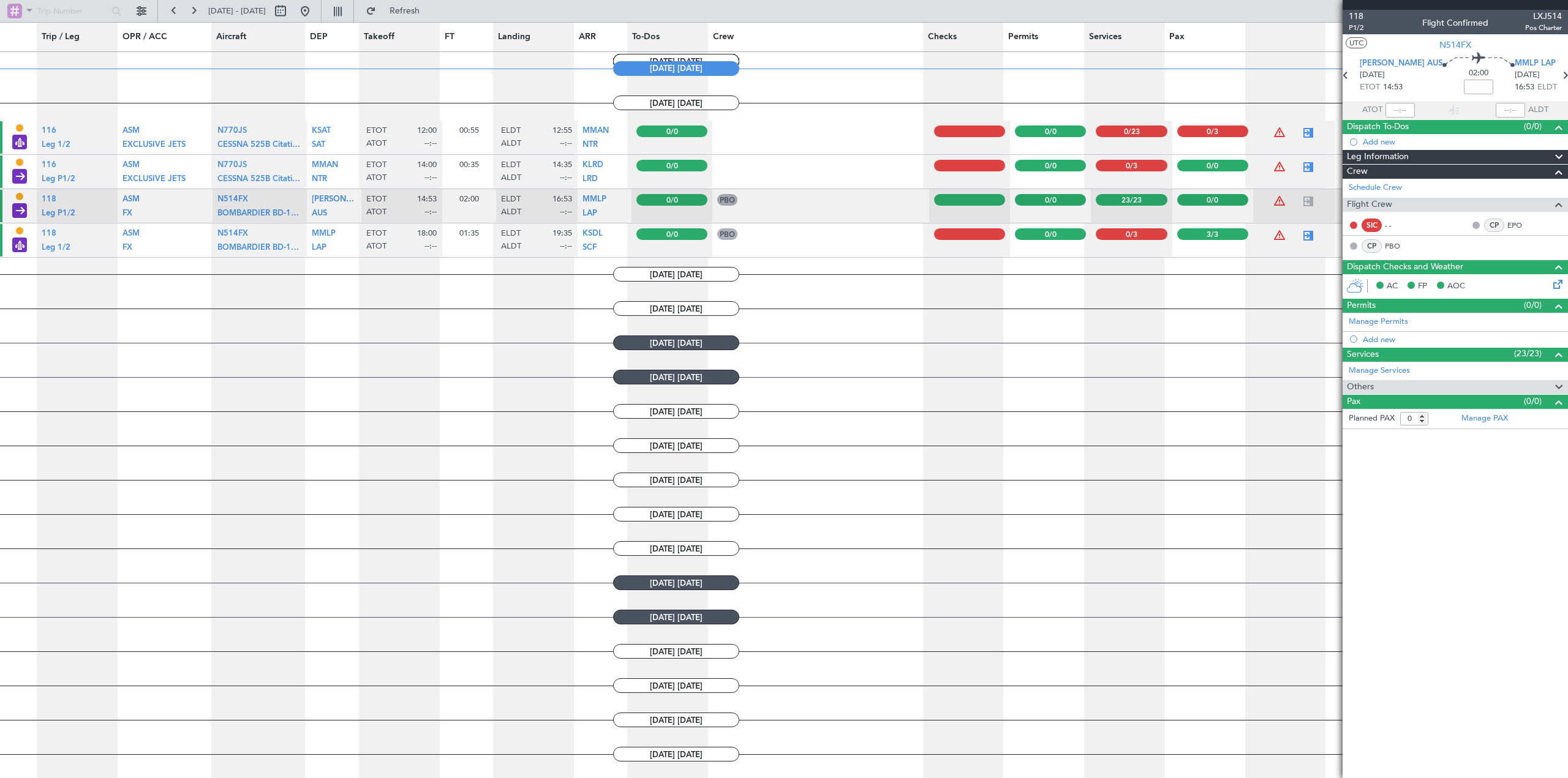
click at [1548, 389] on div at bounding box center [1553, 387] width 24 height 15
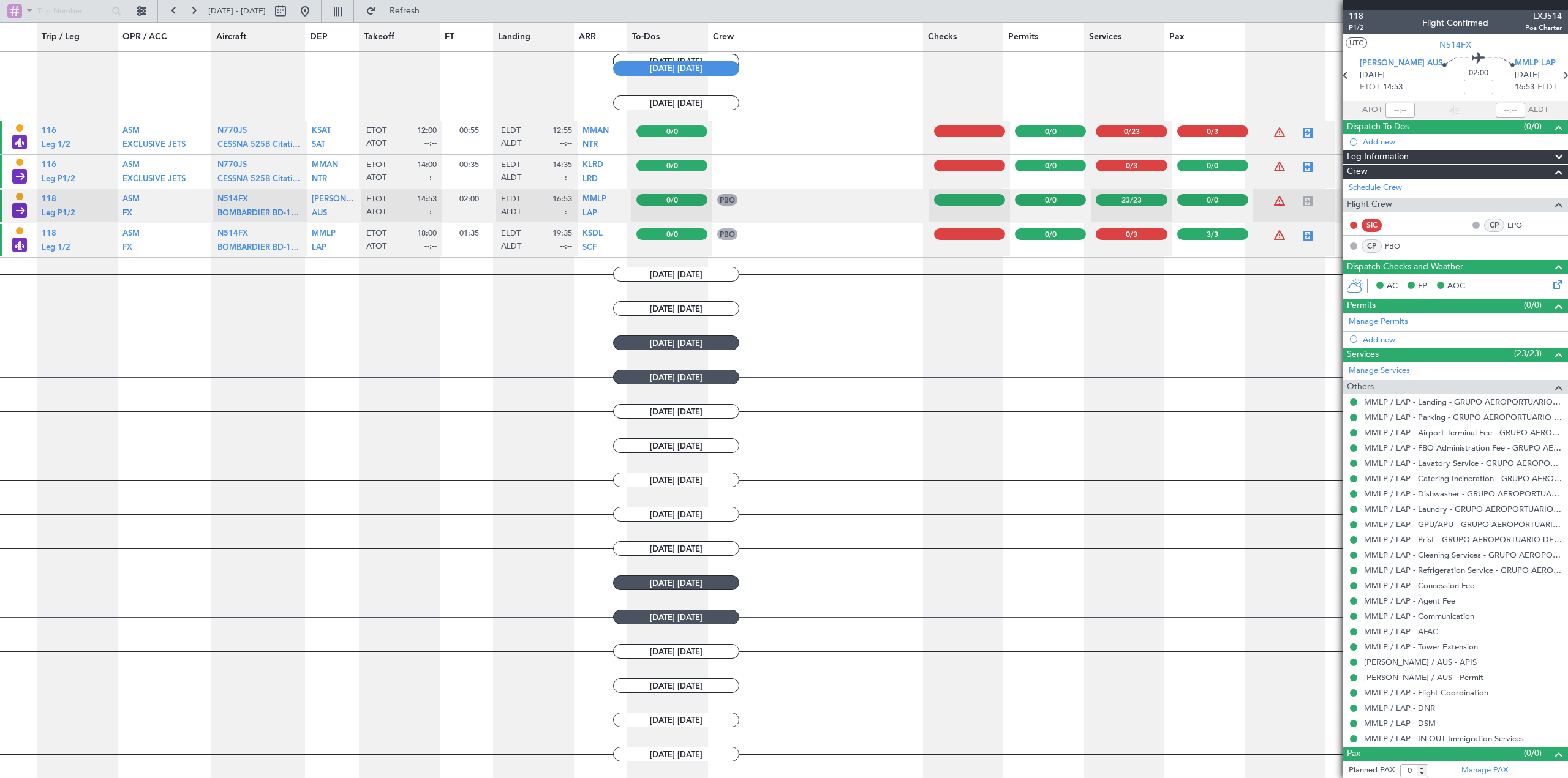
click at [1551, 389] on span at bounding box center [1558, 387] width 15 height 15
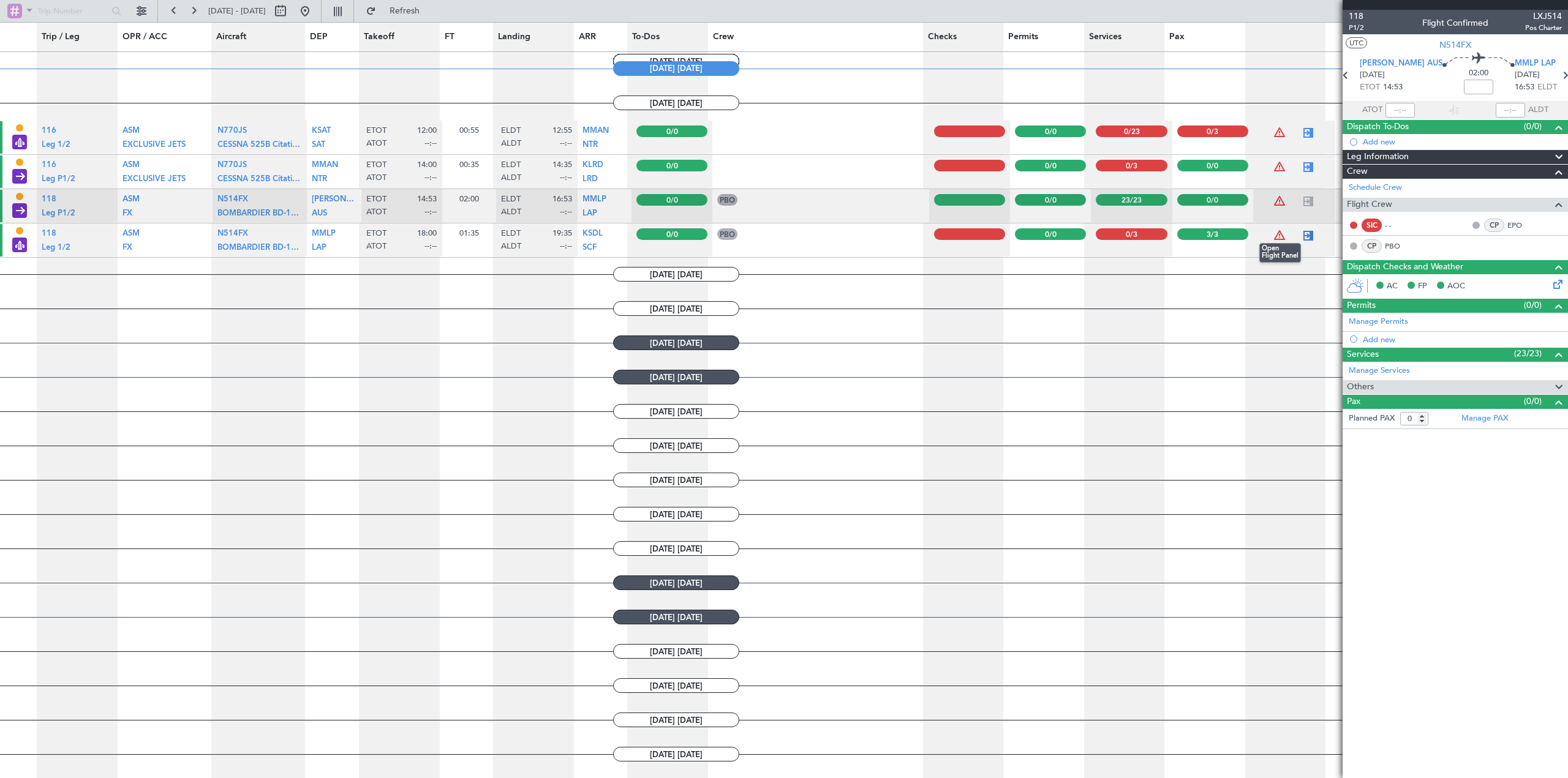
click at [1303, 236] on div at bounding box center [1308, 236] width 15 height 15
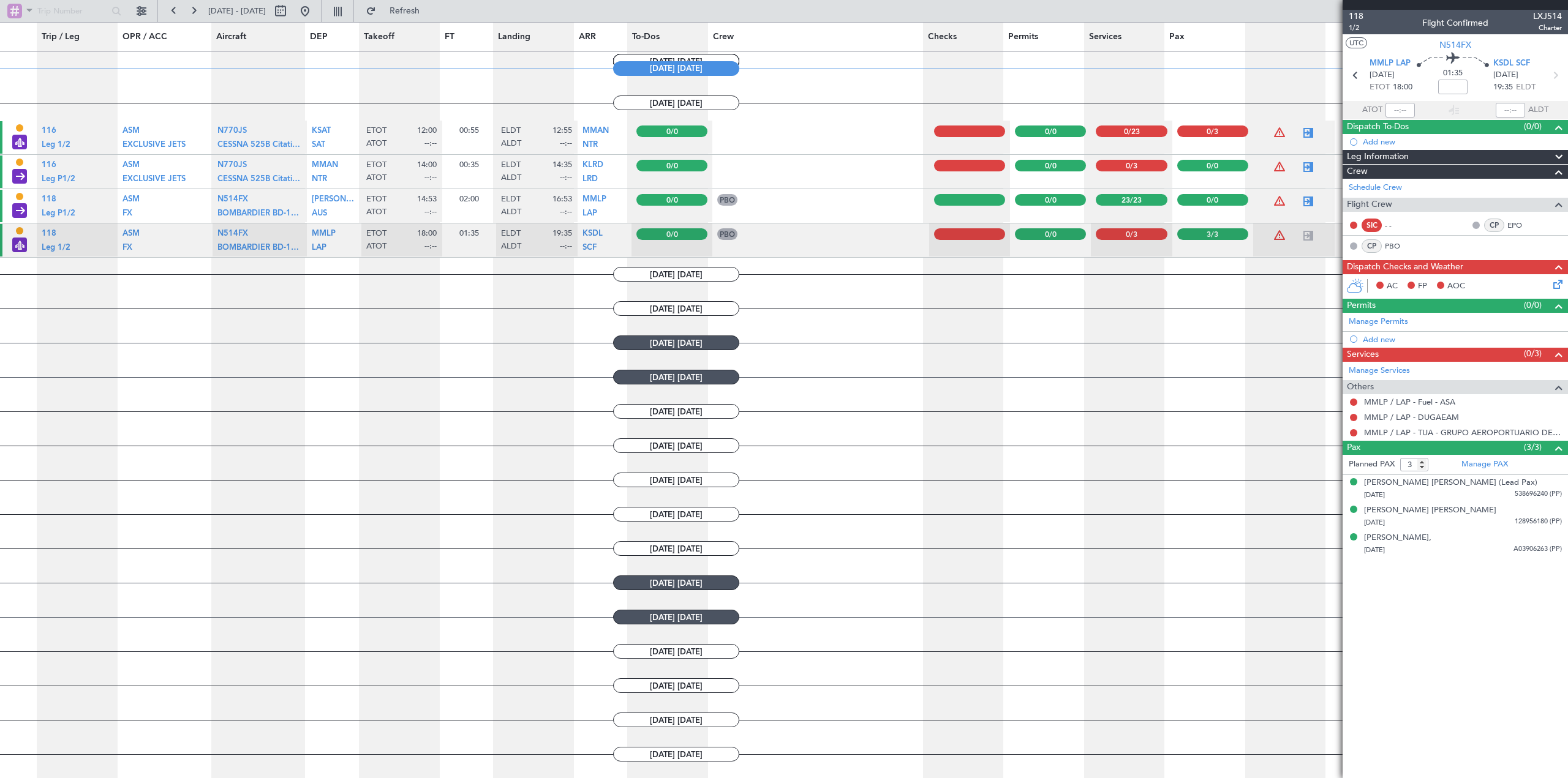
click at [1560, 287] on icon at bounding box center [1555, 282] width 10 height 10
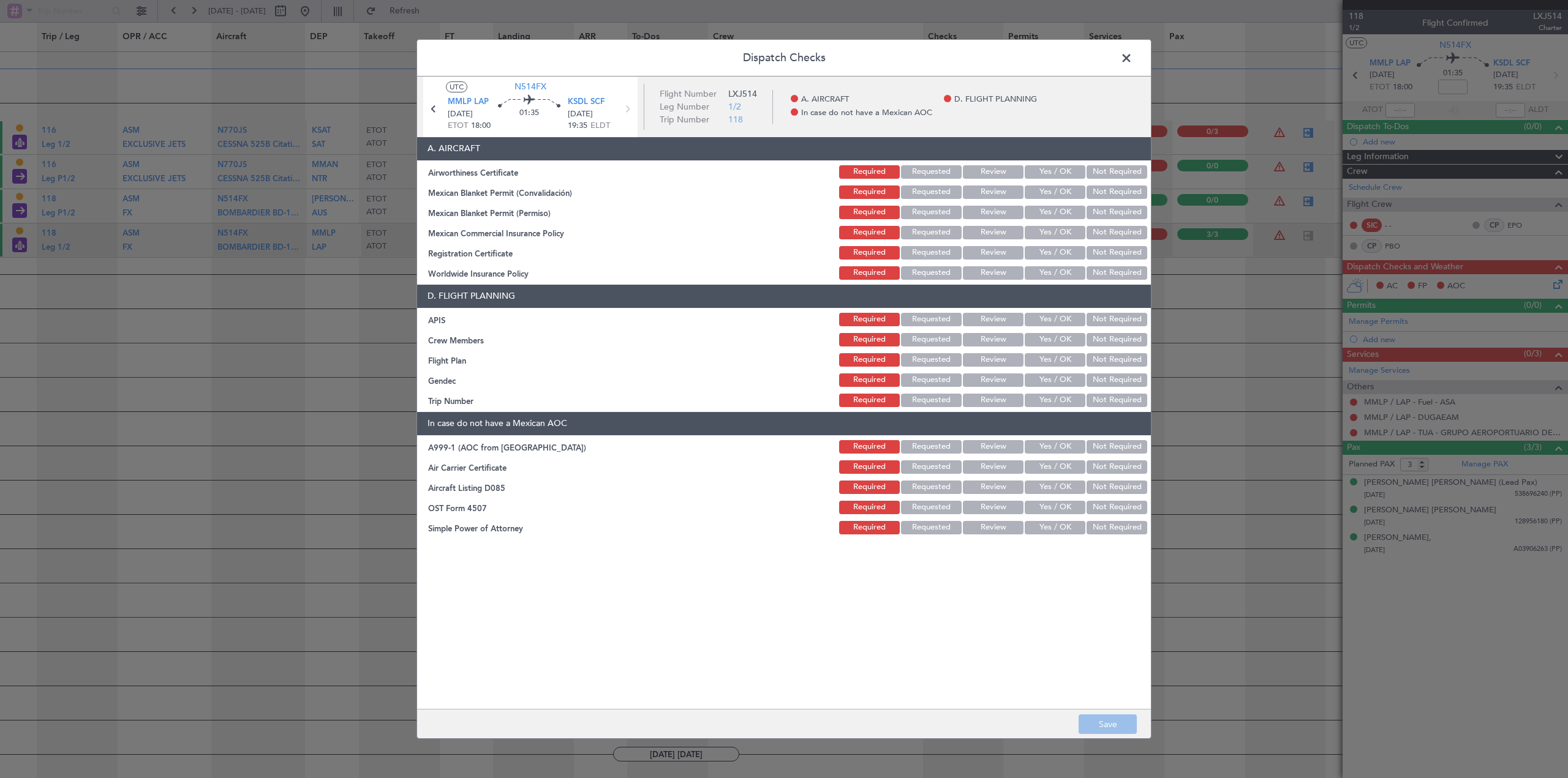
click at [1035, 173] on button "Yes / OK" at bounding box center [1055, 172] width 61 height 13
click at [1040, 194] on button "Yes / OK" at bounding box center [1055, 192] width 61 height 13
click at [1041, 210] on button "Yes / OK" at bounding box center [1055, 212] width 61 height 13
click at [1037, 226] on button "Yes / OK" at bounding box center [1055, 232] width 61 height 13
click at [1048, 250] on button "Yes / OK" at bounding box center [1055, 252] width 61 height 13
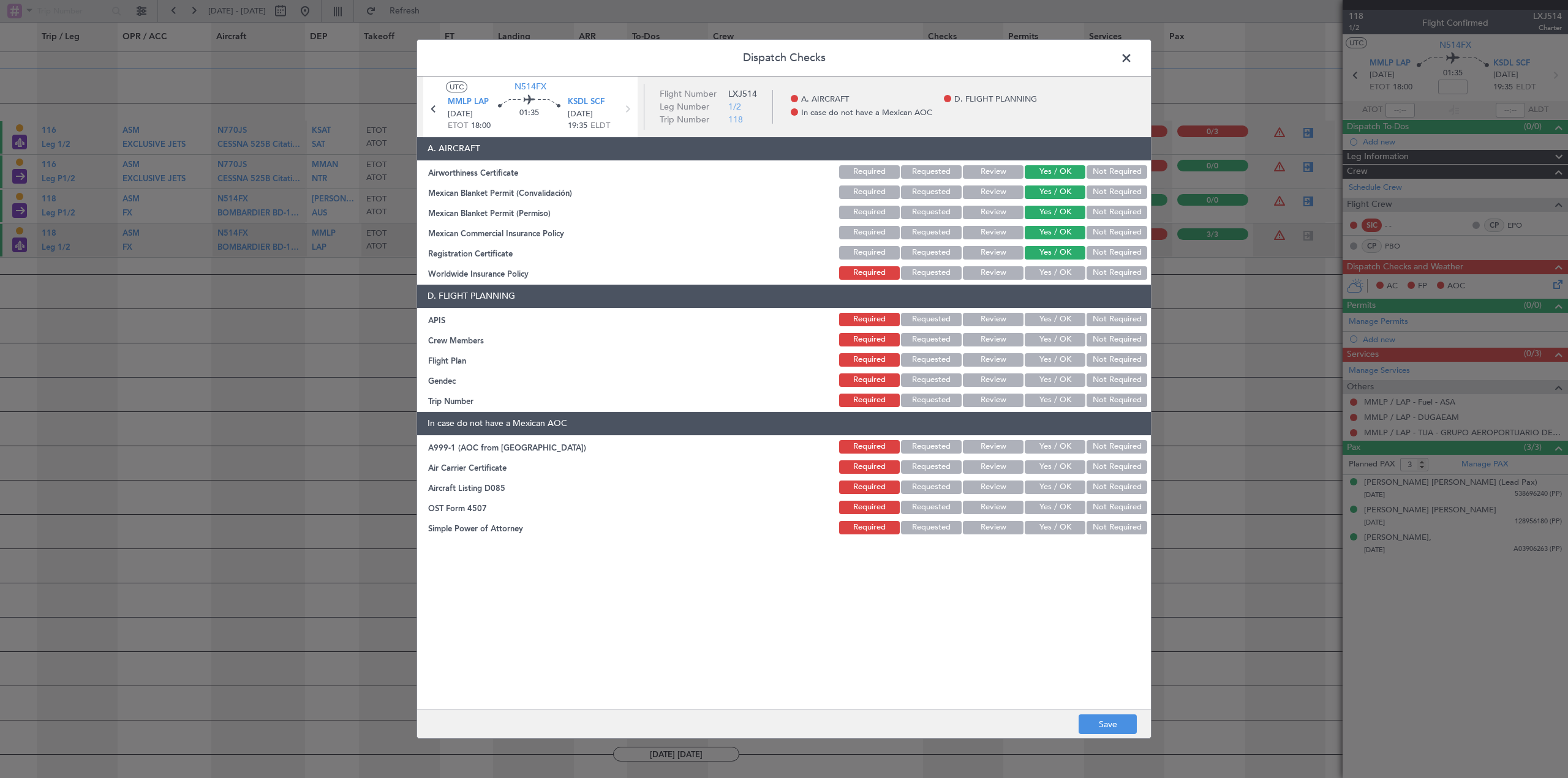
click at [1049, 267] on button "Yes / OK" at bounding box center [1055, 273] width 61 height 13
click at [1126, 266] on button "Not Required" at bounding box center [1116, 273] width 61 height 13
click at [1039, 318] on button "Yes / OK" at bounding box center [1055, 319] width 61 height 13
click at [1044, 336] on button "Yes / OK" at bounding box center [1055, 340] width 61 height 13
click at [928, 356] on button "Requested" at bounding box center [931, 359] width 61 height 13
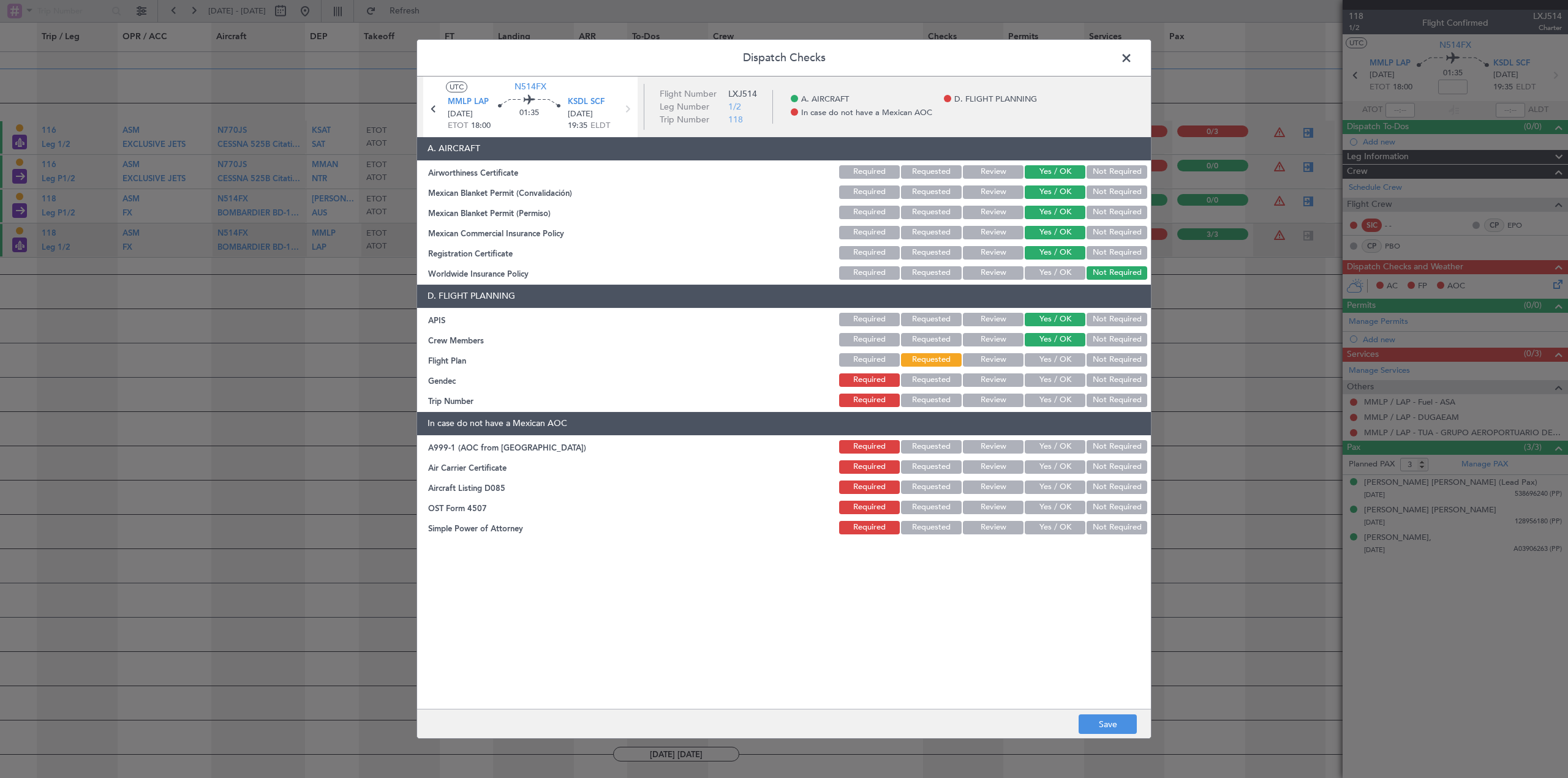
click at [1065, 377] on button "Yes / OK" at bounding box center [1055, 380] width 61 height 13
click at [1060, 398] on button "Yes / OK" at bounding box center [1055, 400] width 61 height 13
click at [1137, 450] on button "Not Required" at bounding box center [1116, 447] width 61 height 13
click at [1129, 469] on button "Not Required" at bounding box center [1116, 467] width 61 height 13
click at [1125, 494] on div "Not Required" at bounding box center [1115, 487] width 62 height 17
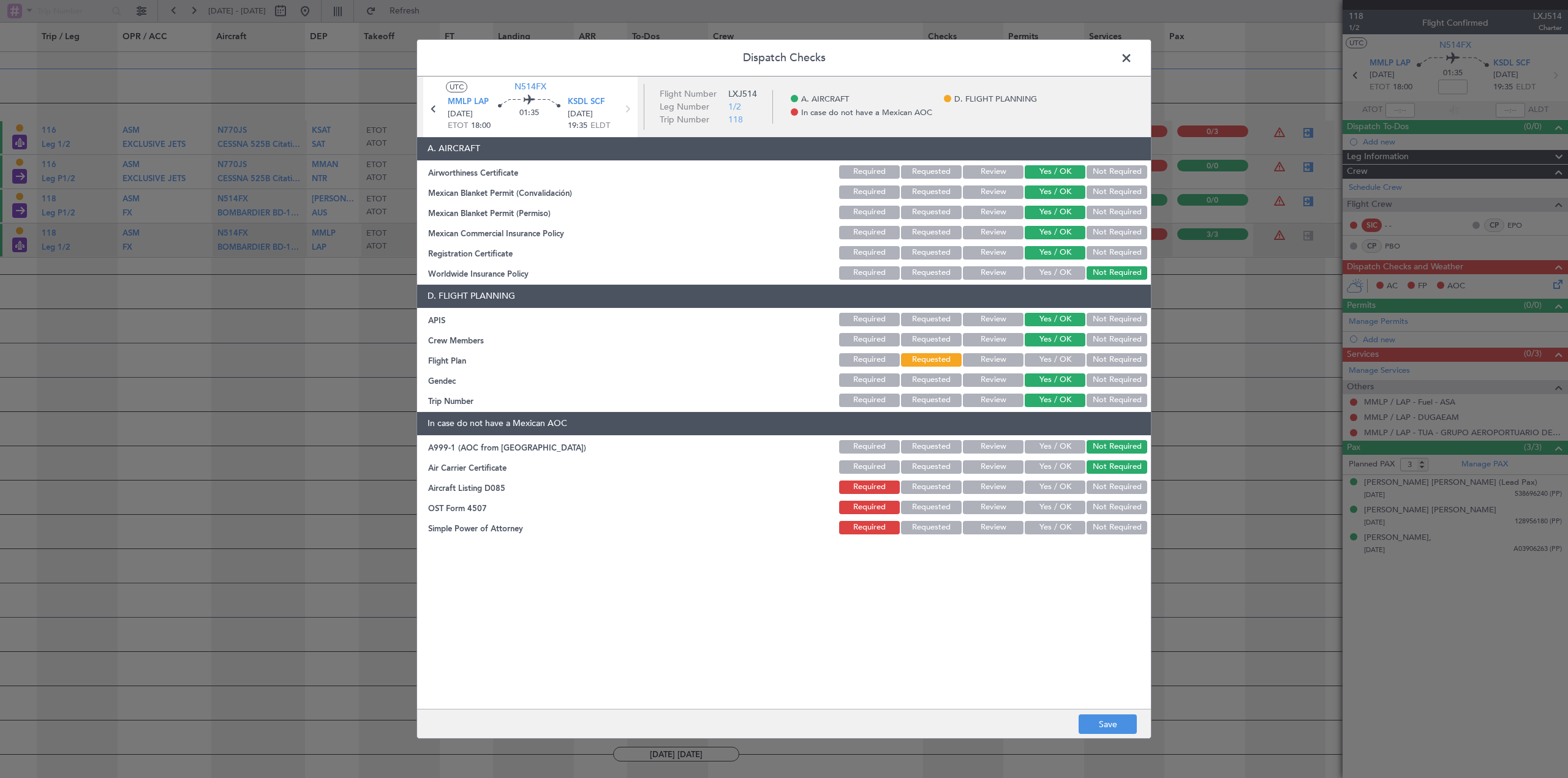
click at [1119, 514] on button "Not Required" at bounding box center [1116, 507] width 61 height 13
click at [1119, 493] on button "Not Required" at bounding box center [1116, 487] width 61 height 13
click at [1119, 526] on button "Not Required" at bounding box center [1116, 527] width 61 height 13
click at [1114, 723] on button "Save" at bounding box center [1107, 724] width 58 height 20
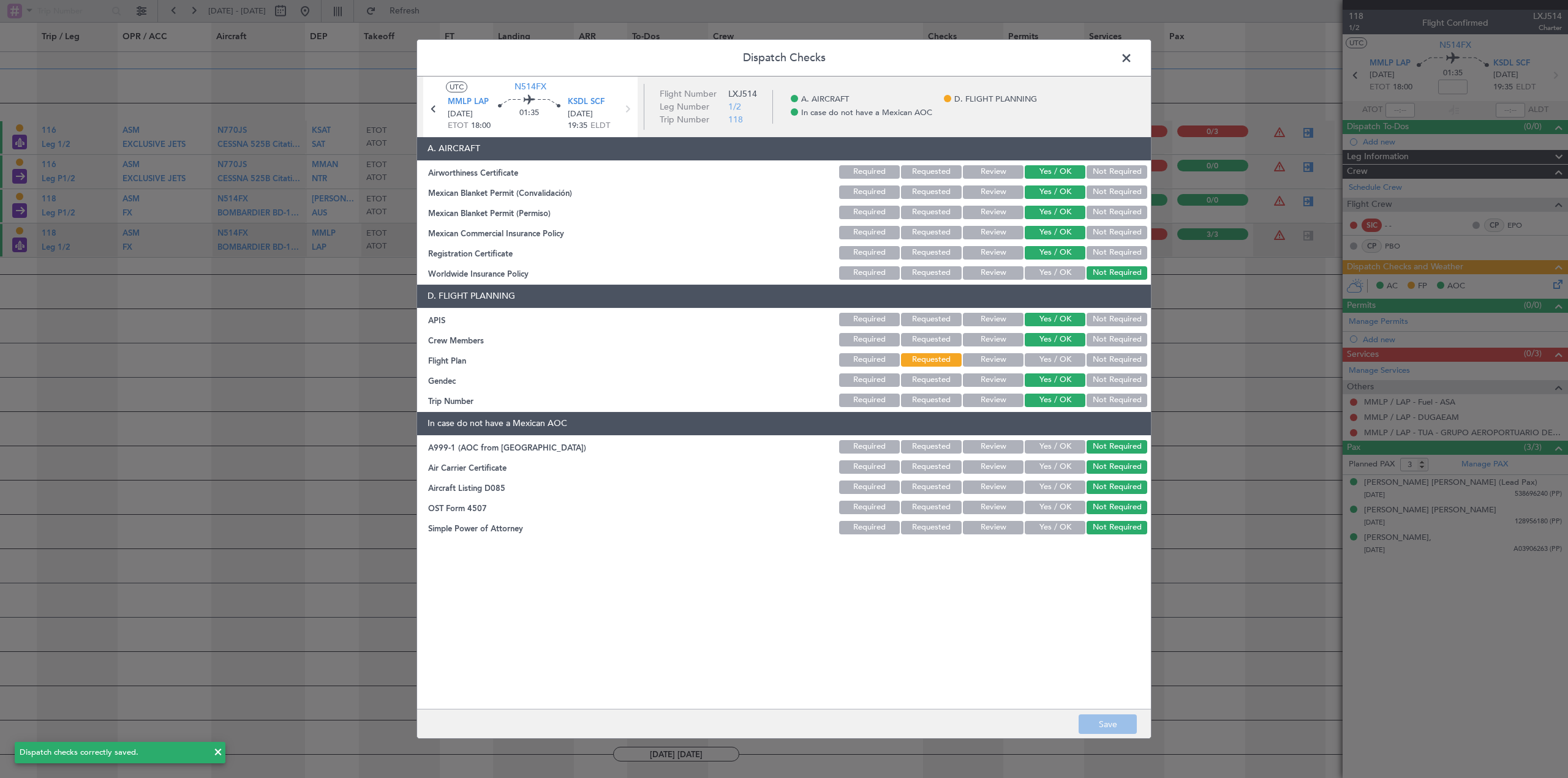
click at [1132, 62] on span at bounding box center [1132, 61] width 0 height 24
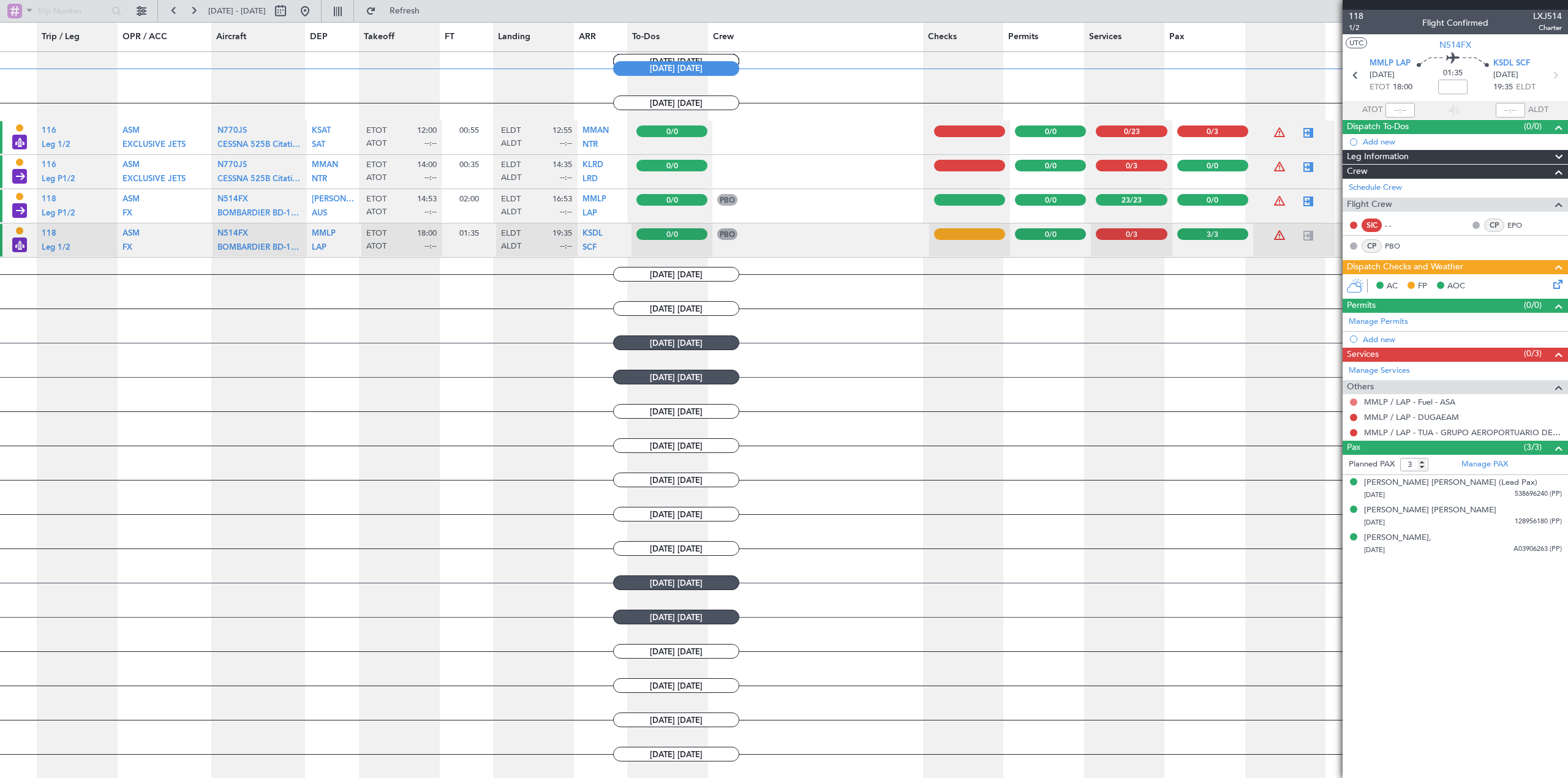
click at [1352, 401] on button at bounding box center [1353, 402] width 8 height 8
click at [1341, 549] on li "Confirmed" at bounding box center [1353, 548] width 141 height 18
click at [1355, 416] on button at bounding box center [1353, 417] width 8 height 8
click at [1335, 563] on span "Confirmed" at bounding box center [1318, 563] width 38 height 13
click at [1353, 432] on button at bounding box center [1353, 433] width 8 height 8
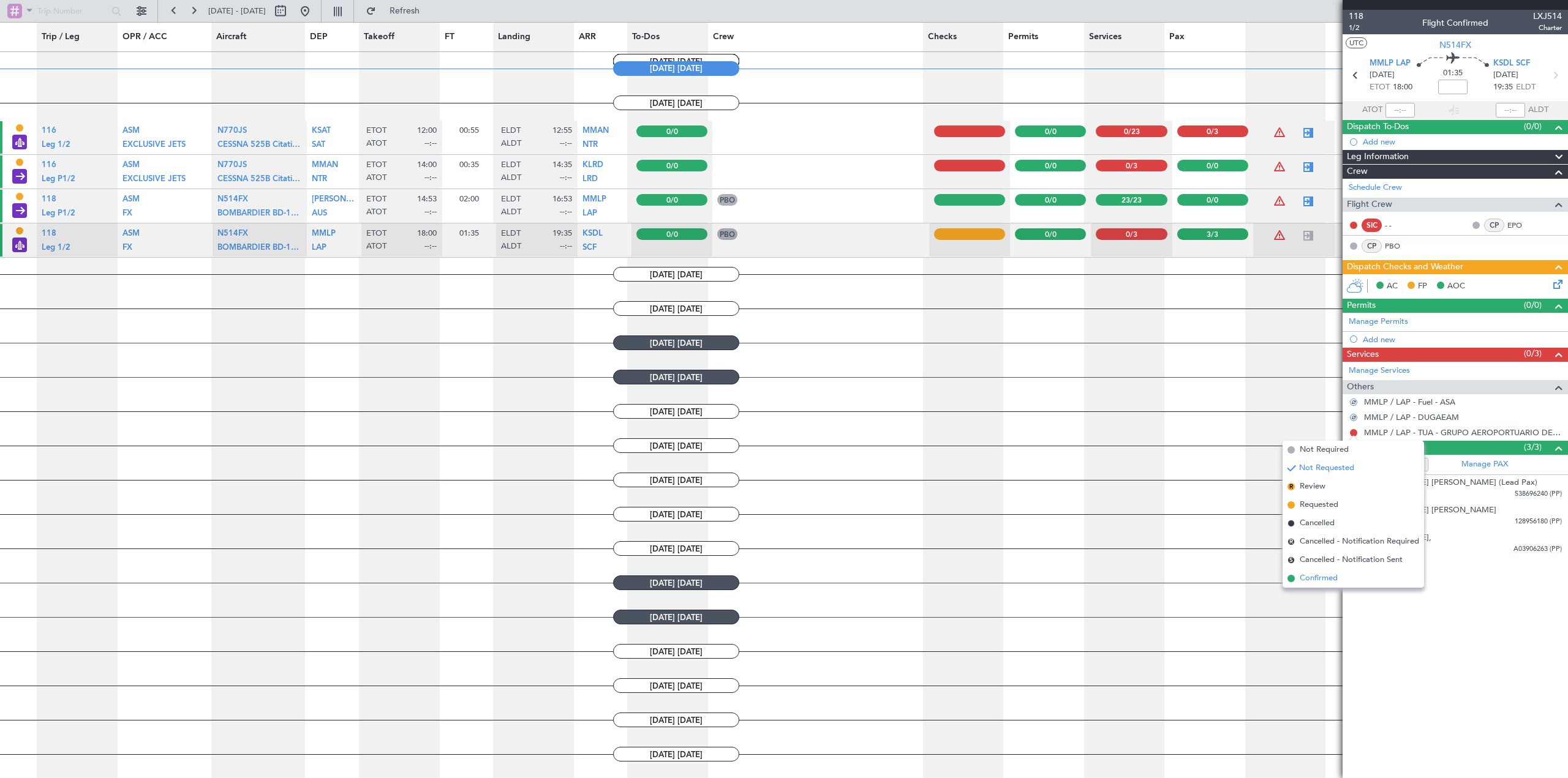
click at [1328, 579] on span "Confirmed" at bounding box center [1318, 579] width 38 height 13
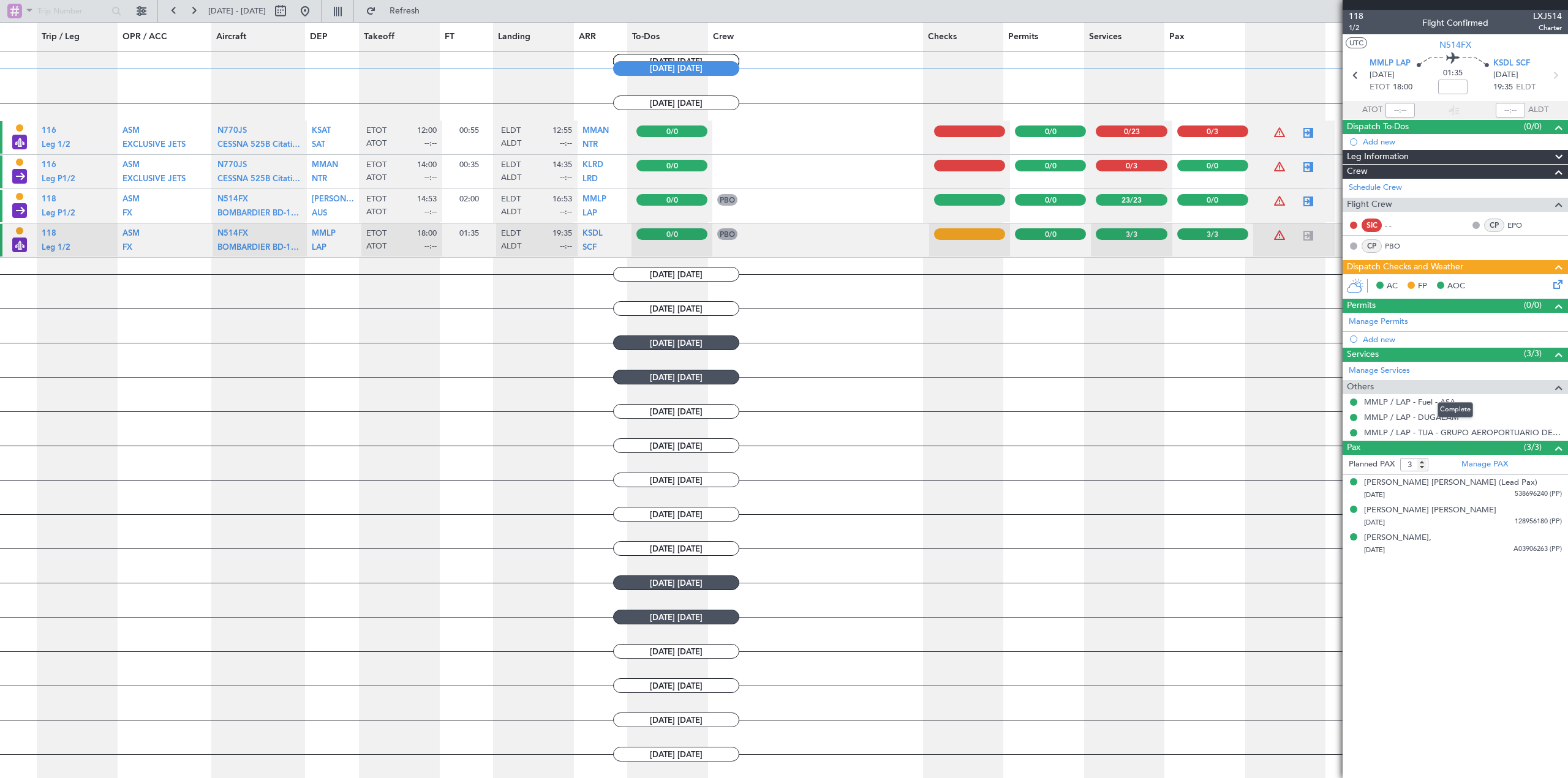
click at [1559, 386] on span at bounding box center [1558, 387] width 15 height 15
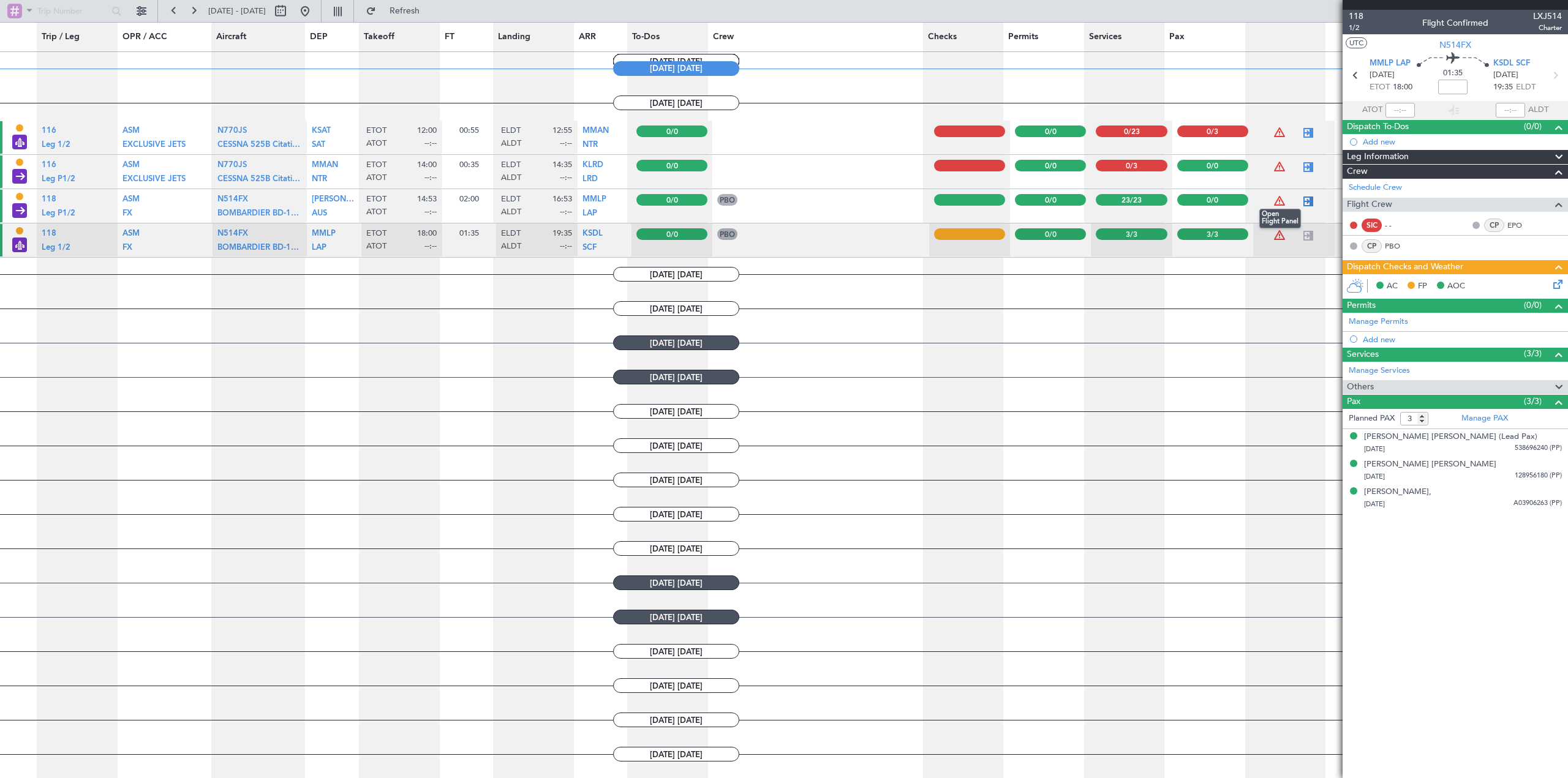
click at [1301, 203] on div at bounding box center [1308, 201] width 15 height 15
type input "0"
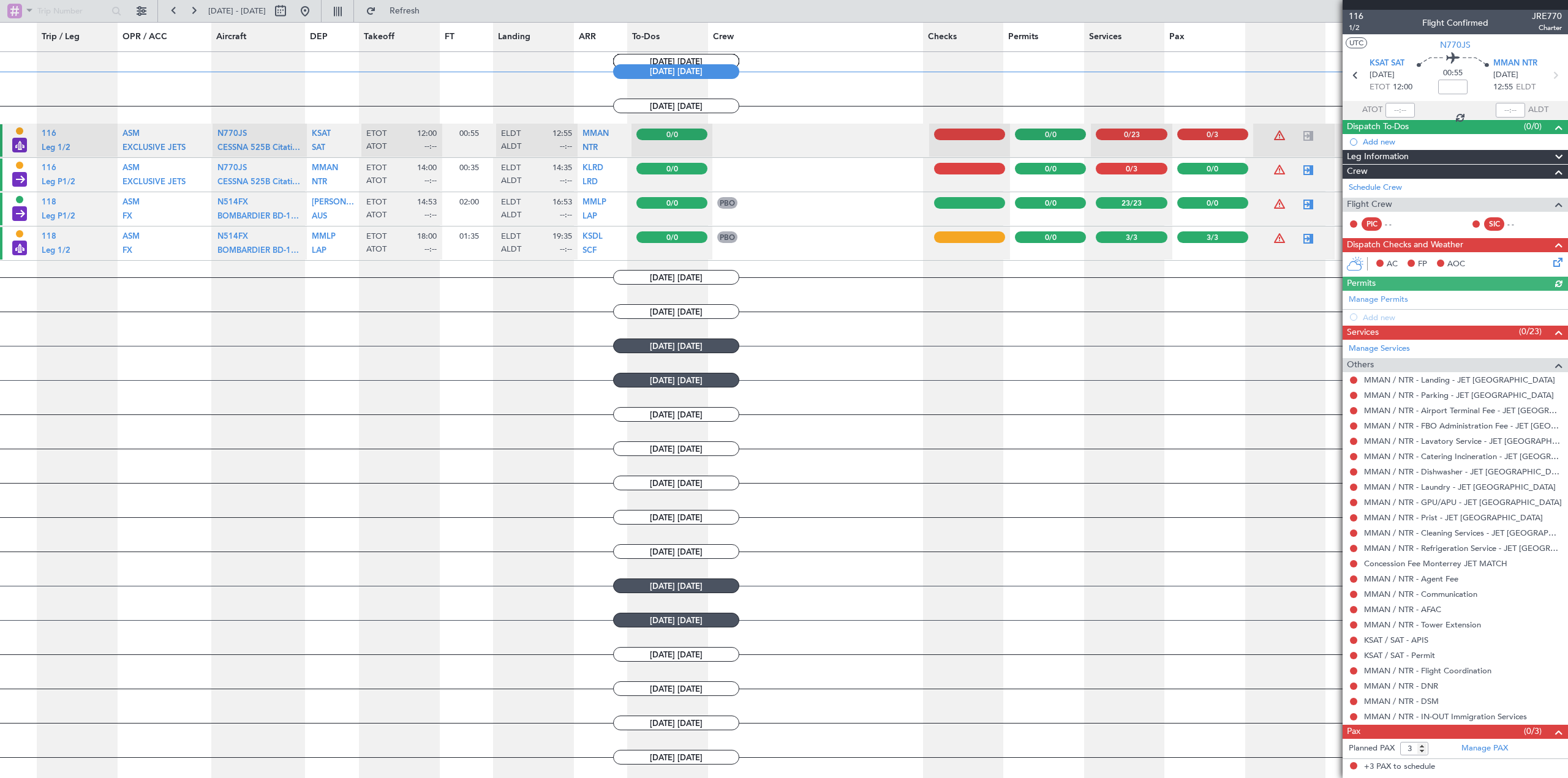
scroll to position [960, 0]
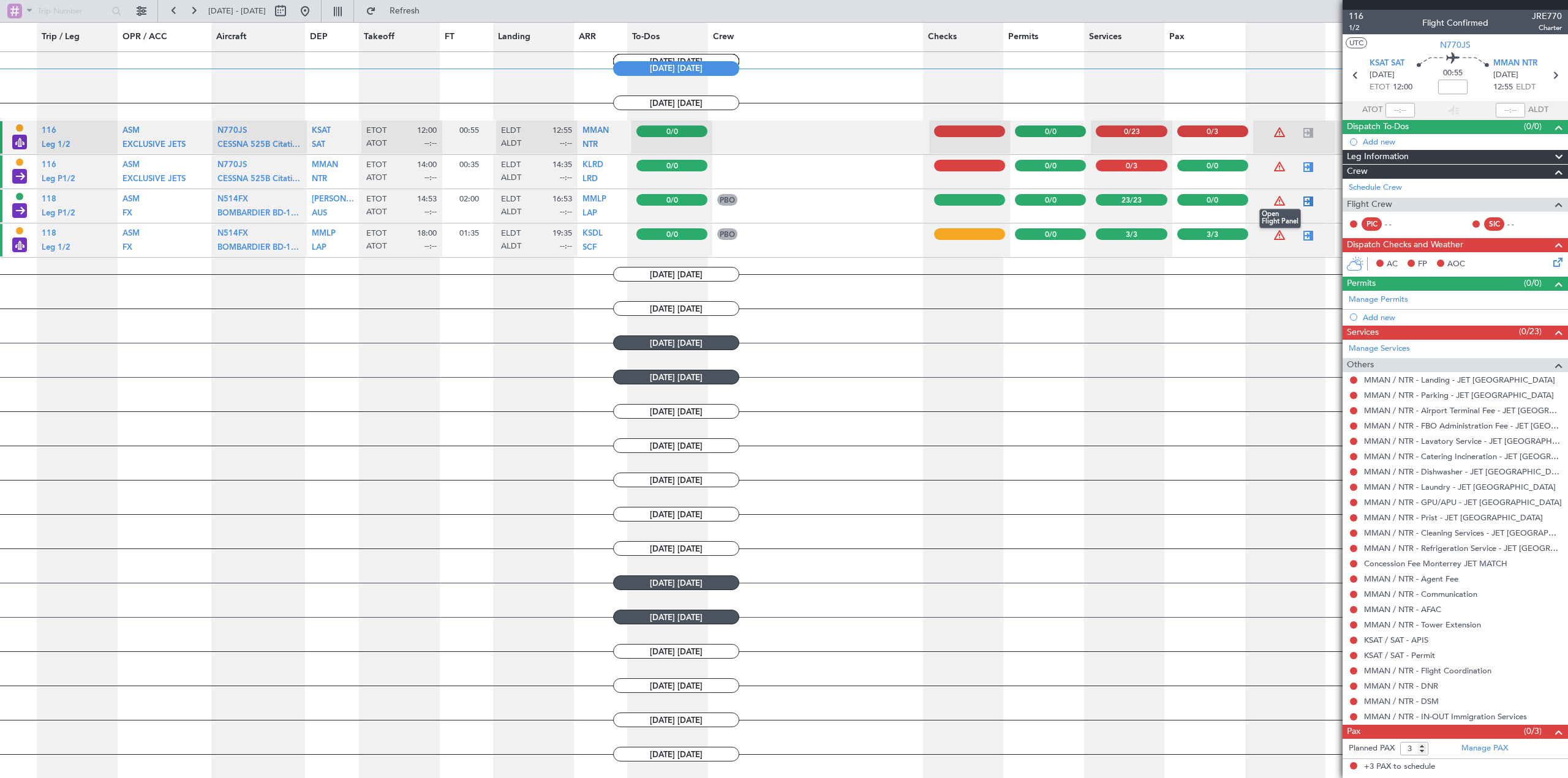
click at [1301, 203] on div at bounding box center [1308, 201] width 15 height 15
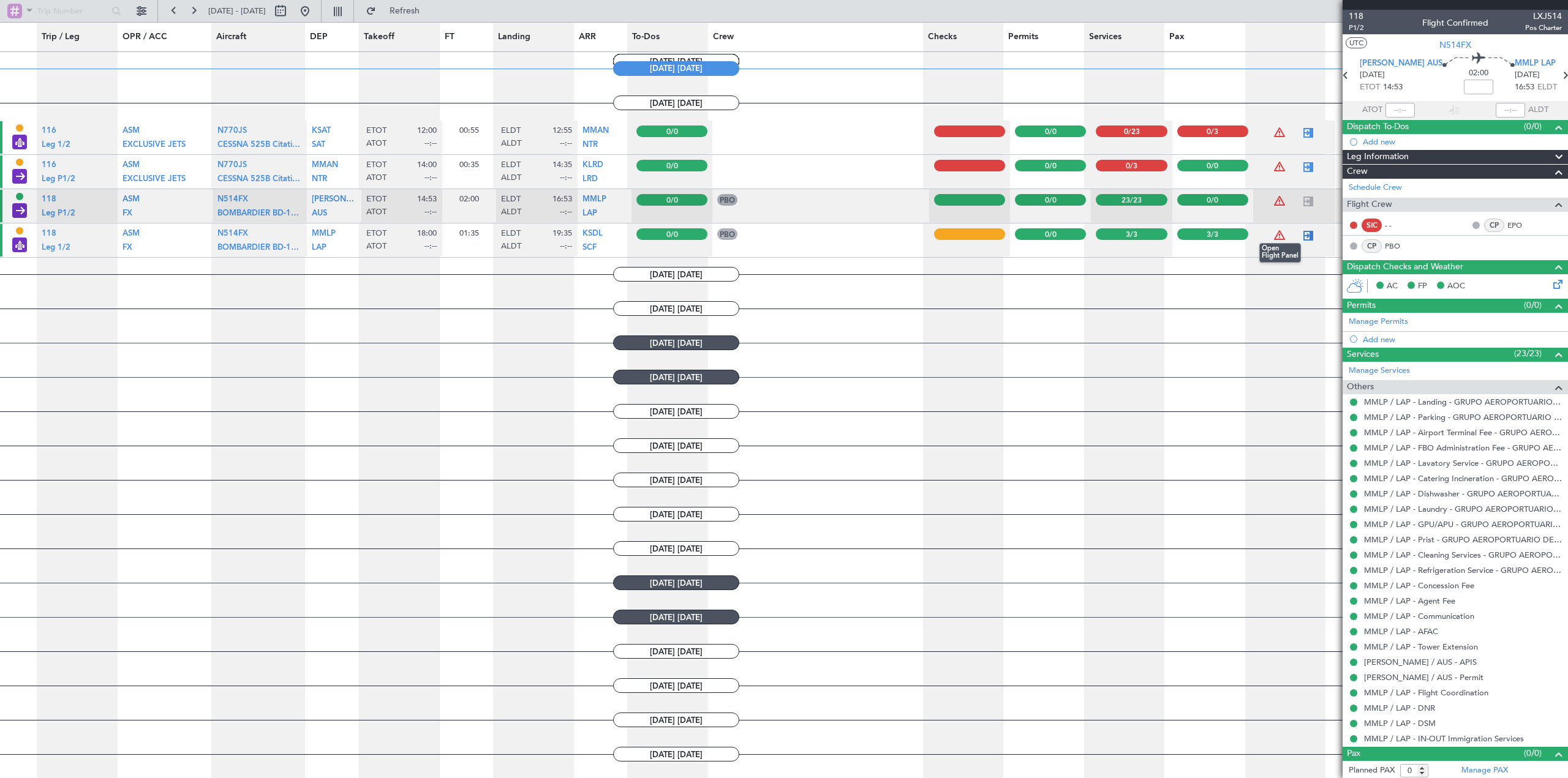
click at [1304, 238] on div at bounding box center [1308, 236] width 15 height 15
type input "3"
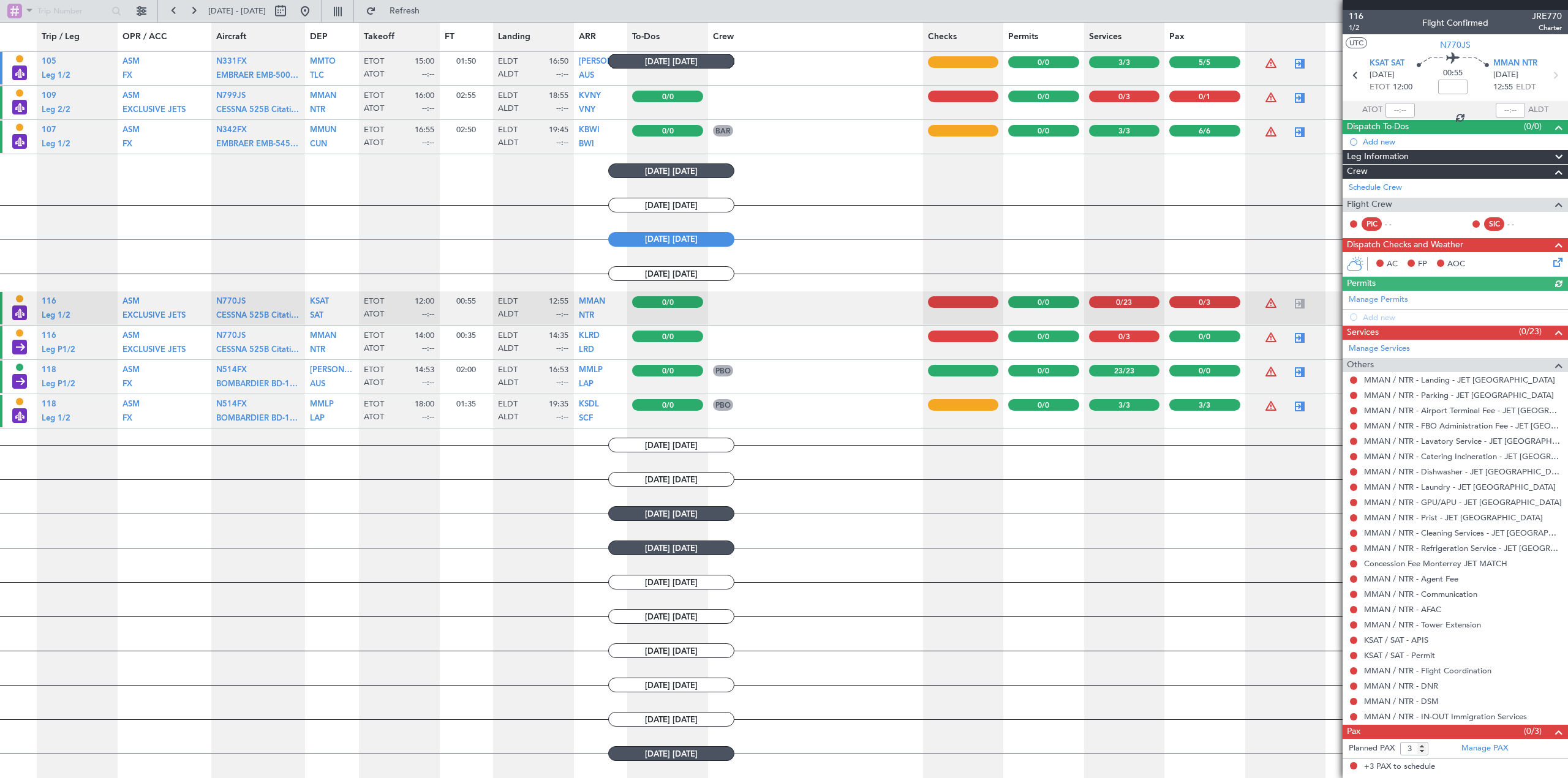
scroll to position [960, 0]
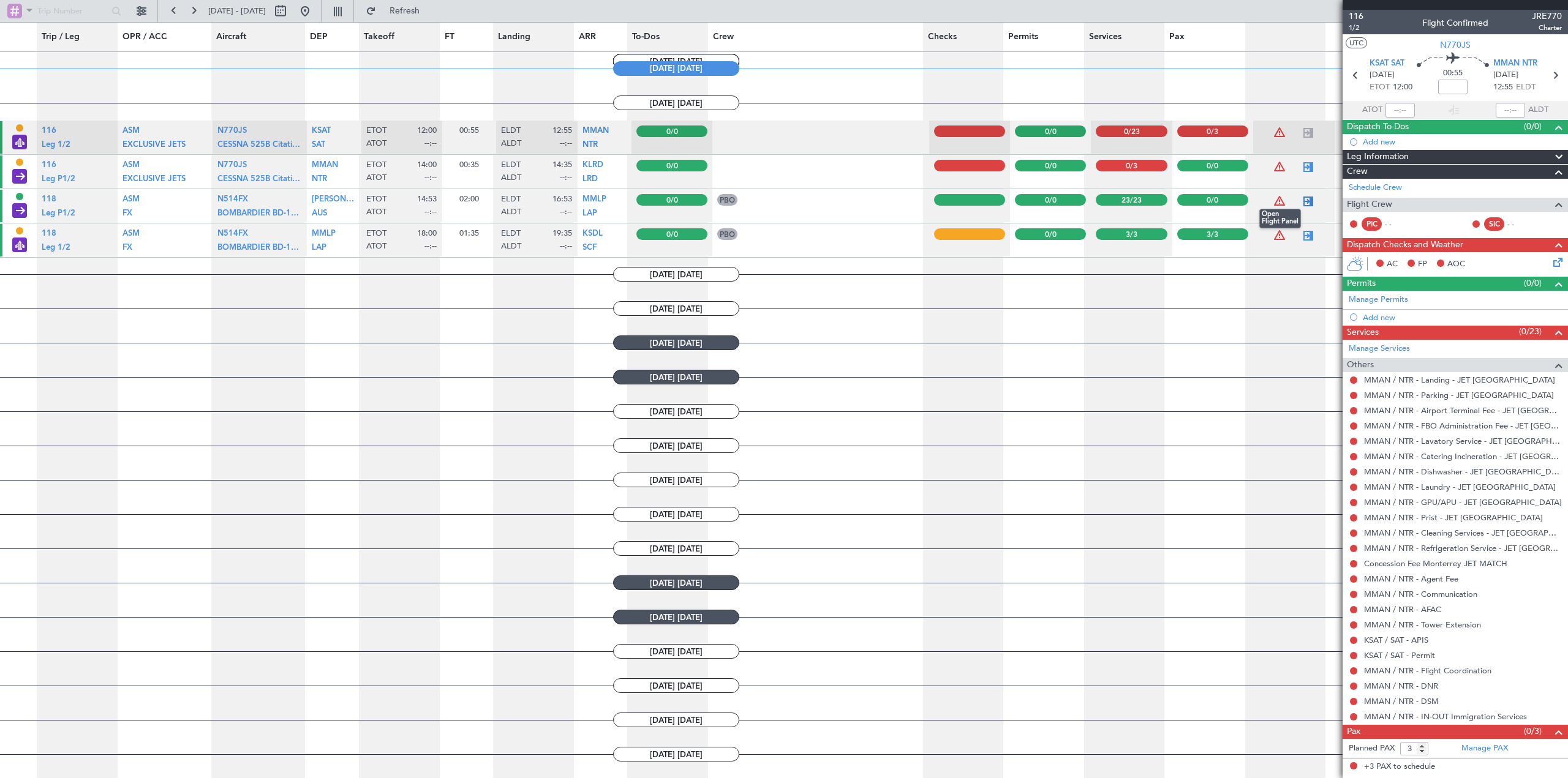
click at [1301, 205] on div at bounding box center [1308, 201] width 15 height 15
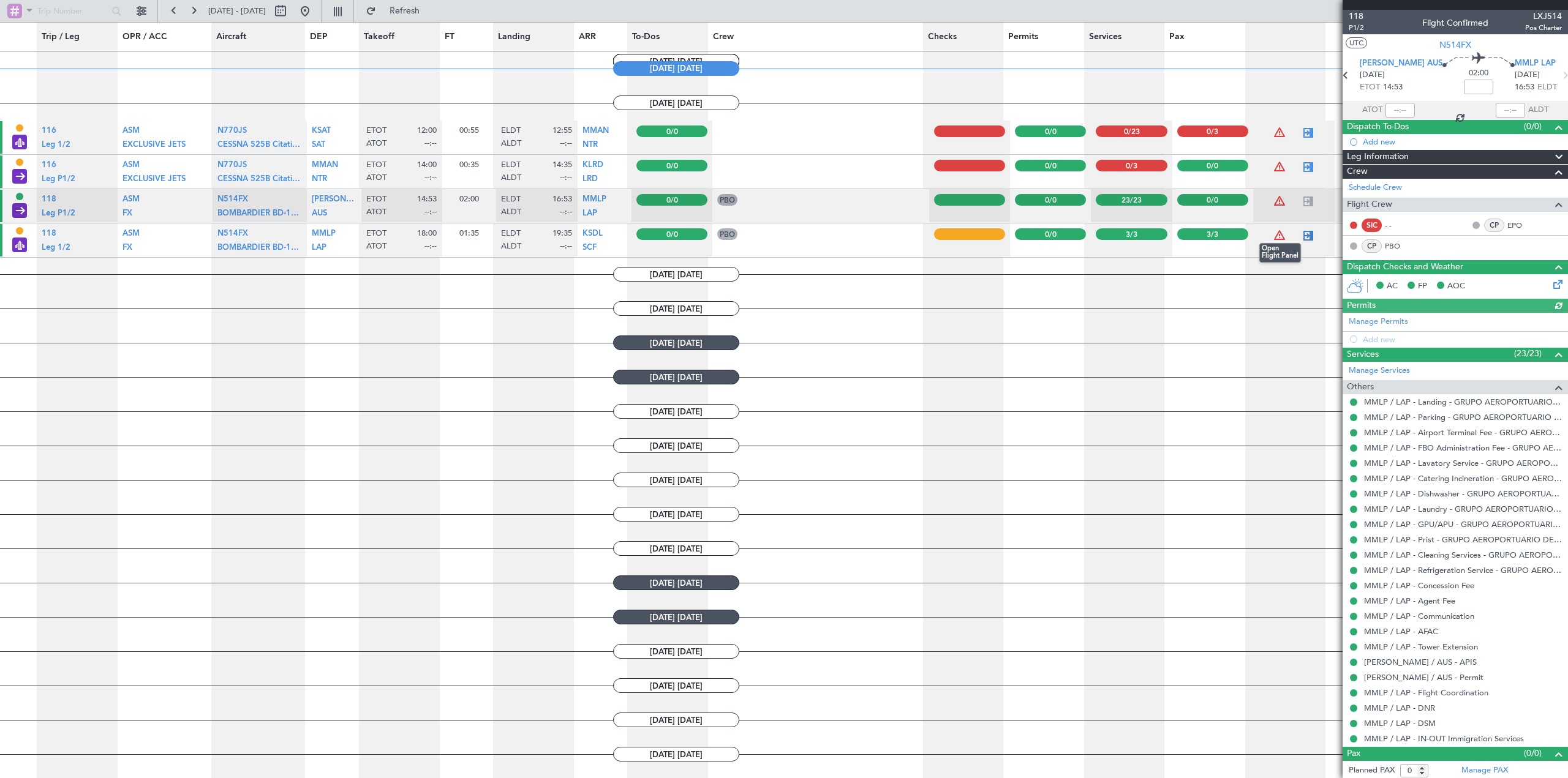
click at [1301, 237] on div at bounding box center [1308, 236] width 15 height 15
type input "3"
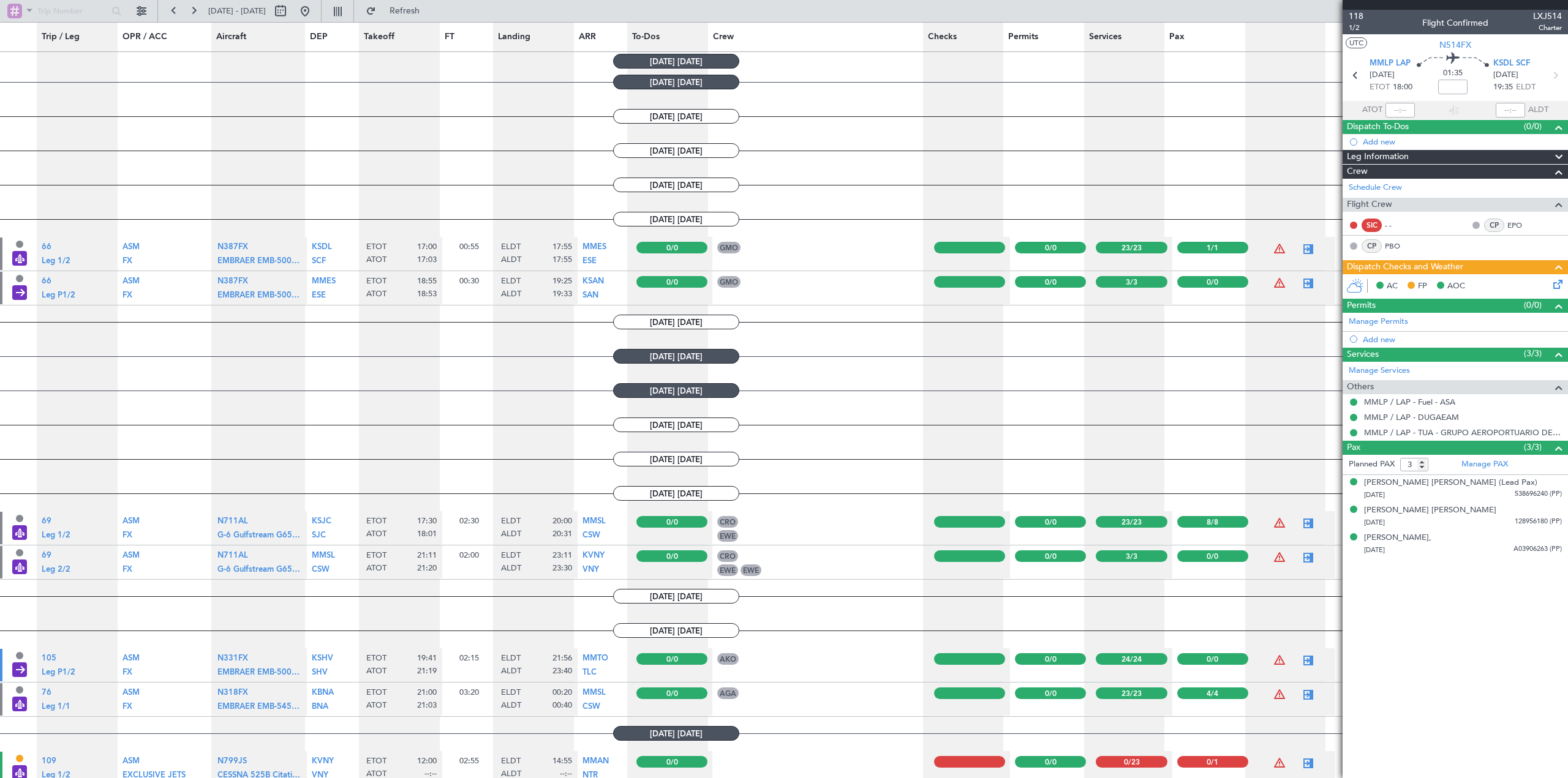
scroll to position [0, 0]
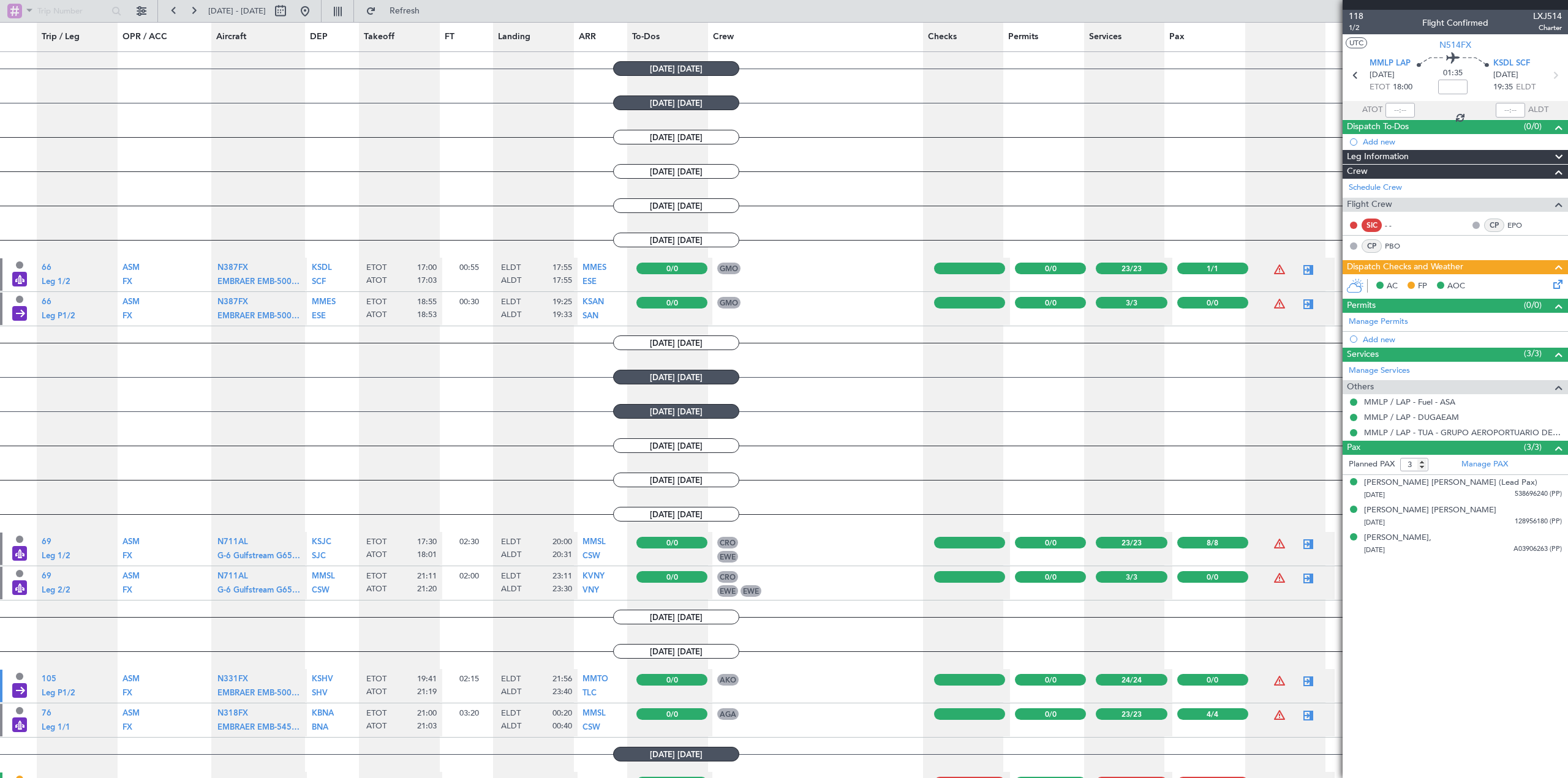
type input "17:03"
type input "17:55"
type input "1"
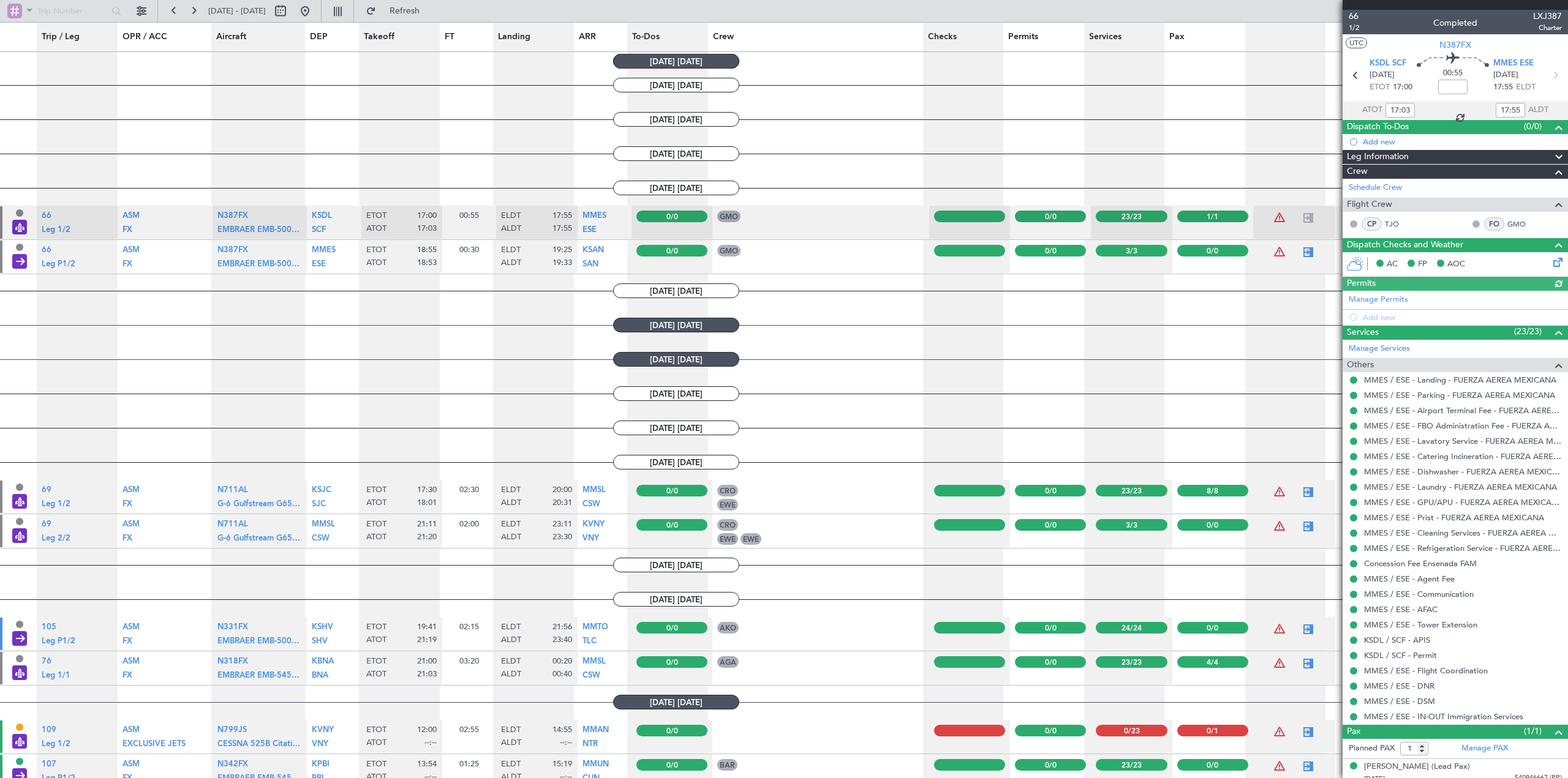
scroll to position [69, 0]
